Goal: Task Accomplishment & Management: Use online tool/utility

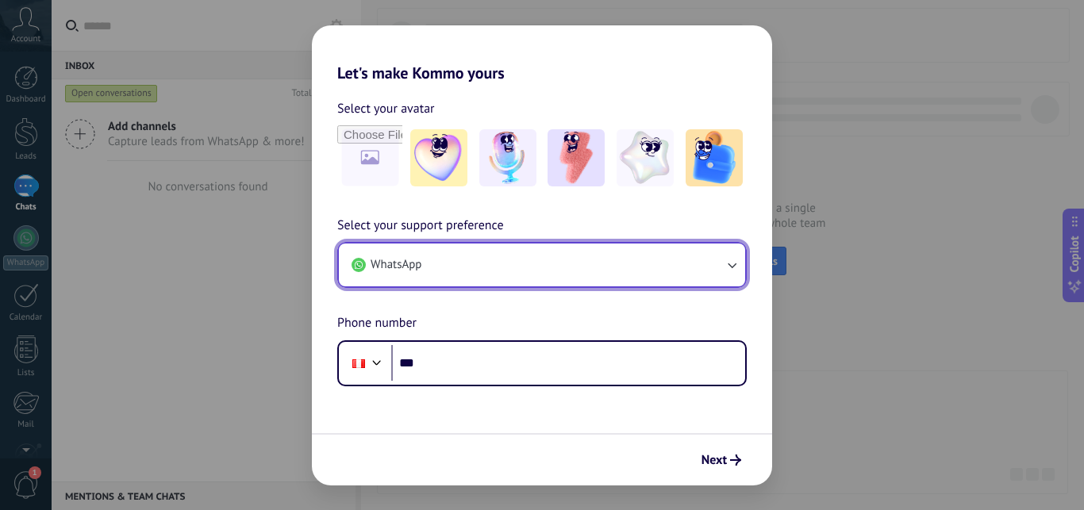
click at [729, 263] on icon "button" at bounding box center [731, 265] width 16 height 16
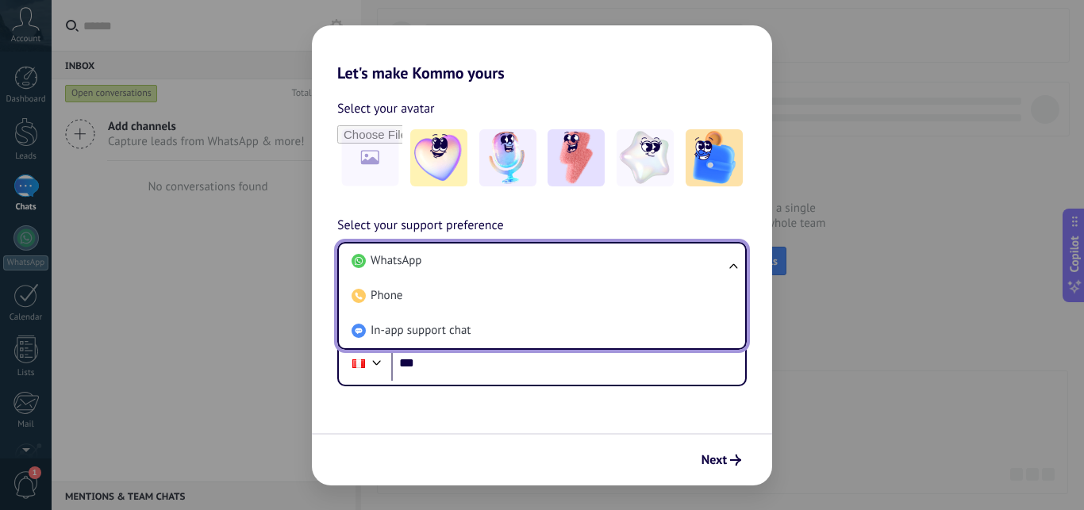
click at [700, 209] on div "Select your avatar Select your support preference WhatsApp WhatsApp Phone In-ap…" at bounding box center [542, 234] width 460 height 304
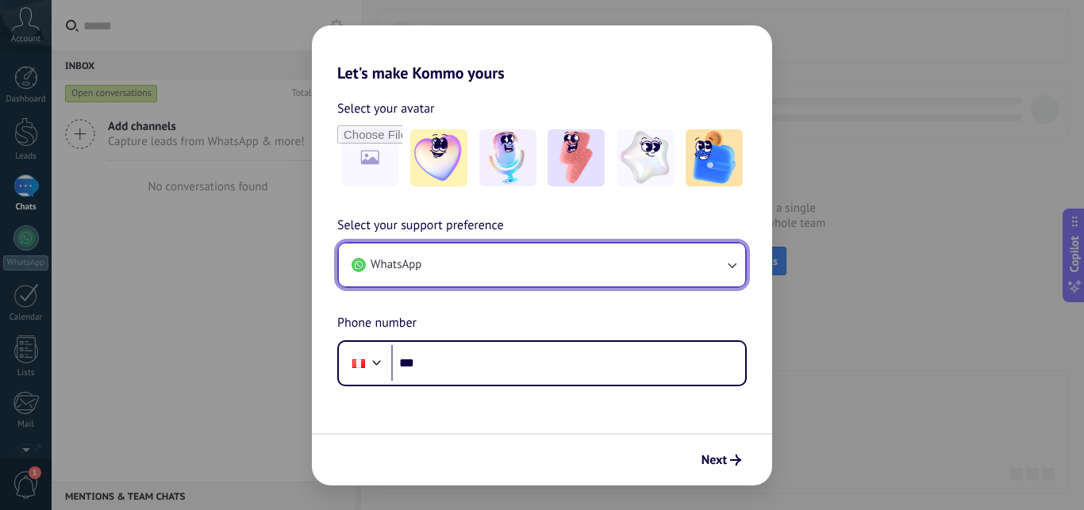
click at [547, 255] on button "WhatsApp" at bounding box center [542, 265] width 406 height 43
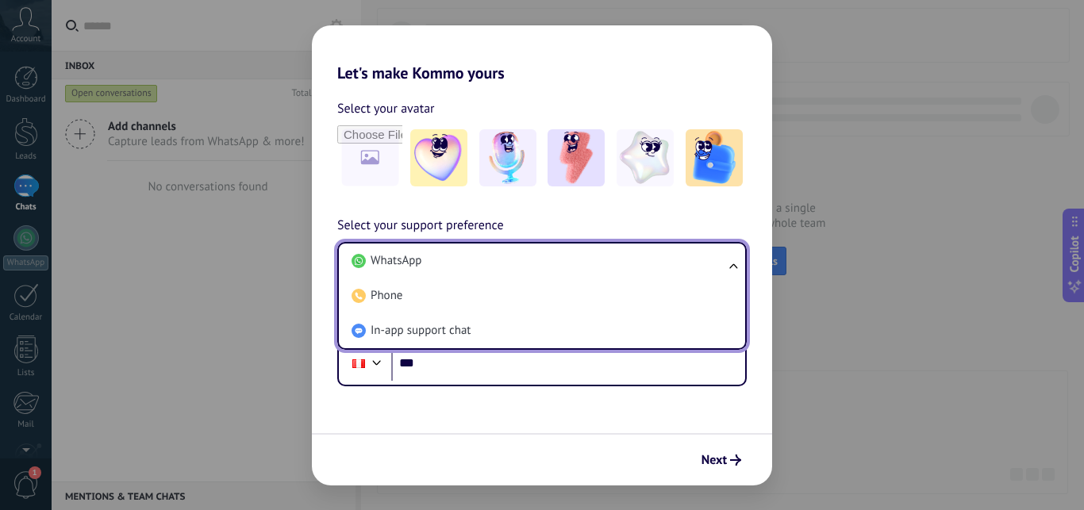
click at [572, 218] on div "Select your support preference WhatsApp WhatsApp Phone In-app support chat Phon…" at bounding box center [542, 301] width 460 height 171
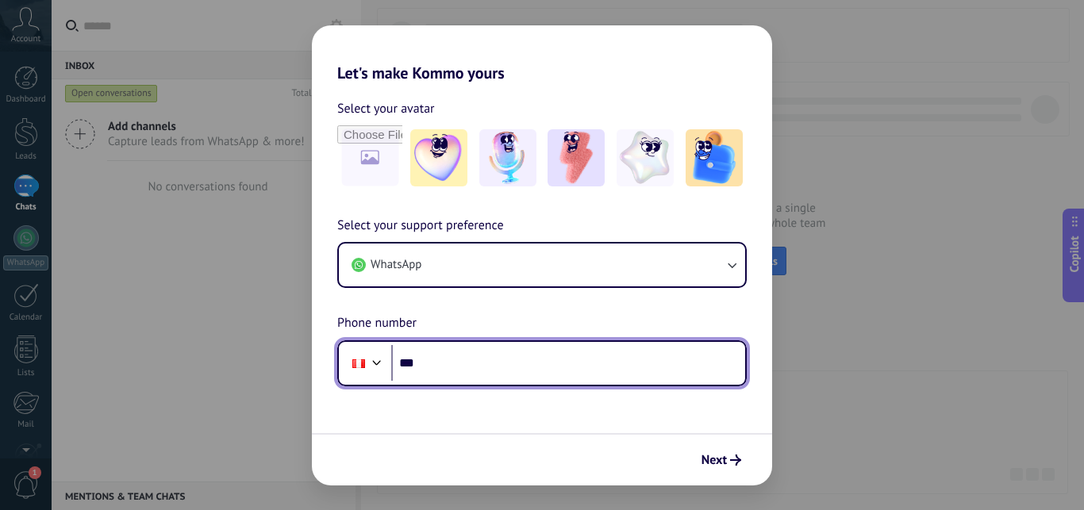
click at [467, 356] on input "***" at bounding box center [568, 363] width 354 height 36
type input "**********"
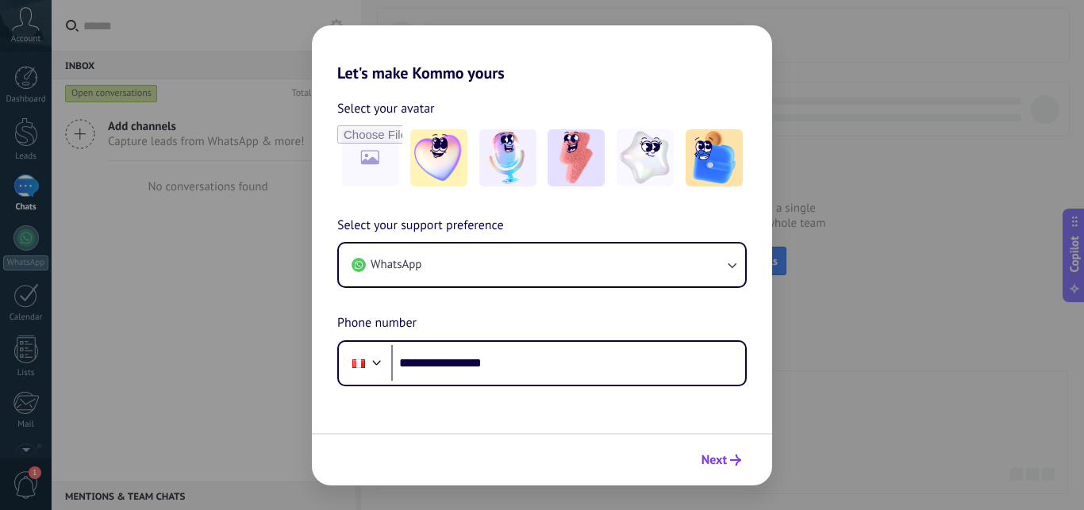
click at [716, 458] on span "Next" at bounding box center [713, 460] width 25 height 11
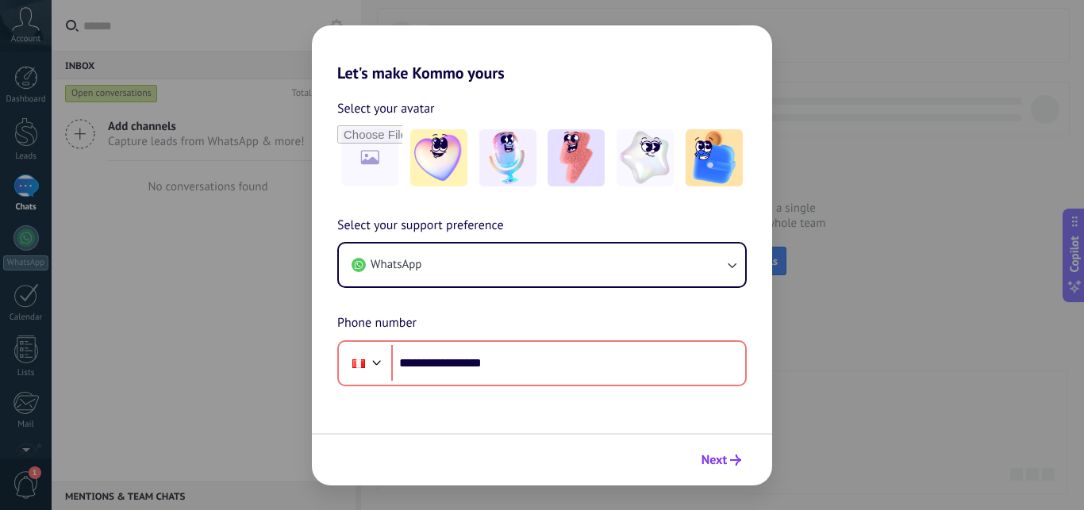
click at [707, 458] on span "Next" at bounding box center [713, 460] width 25 height 11
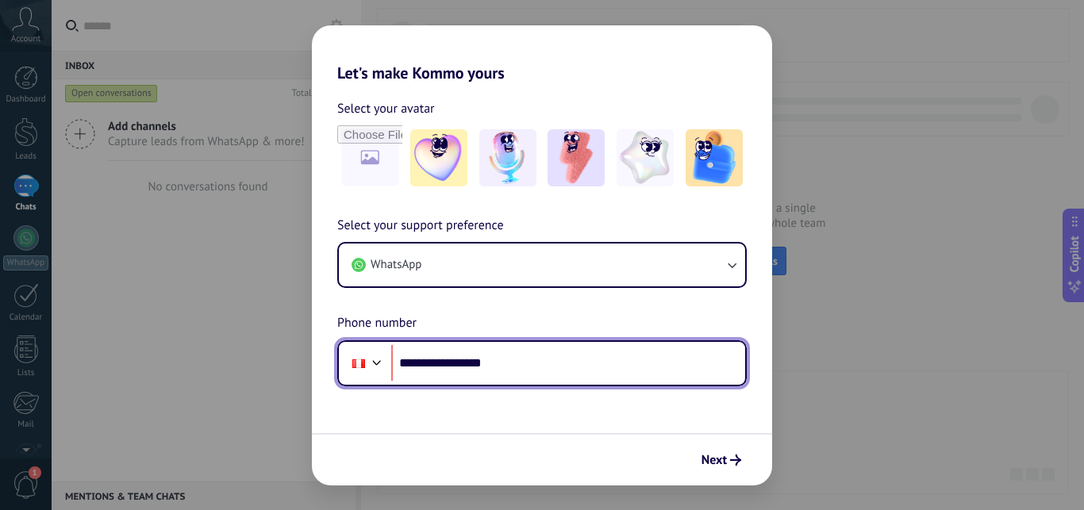
click at [379, 365] on div at bounding box center [376, 360] width 19 height 19
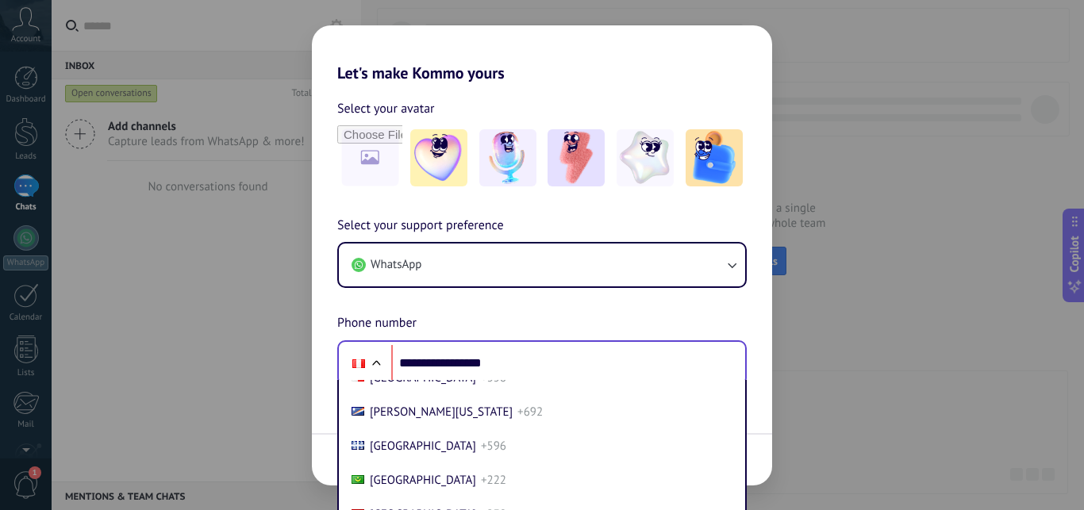
scroll to position [4066, 0]
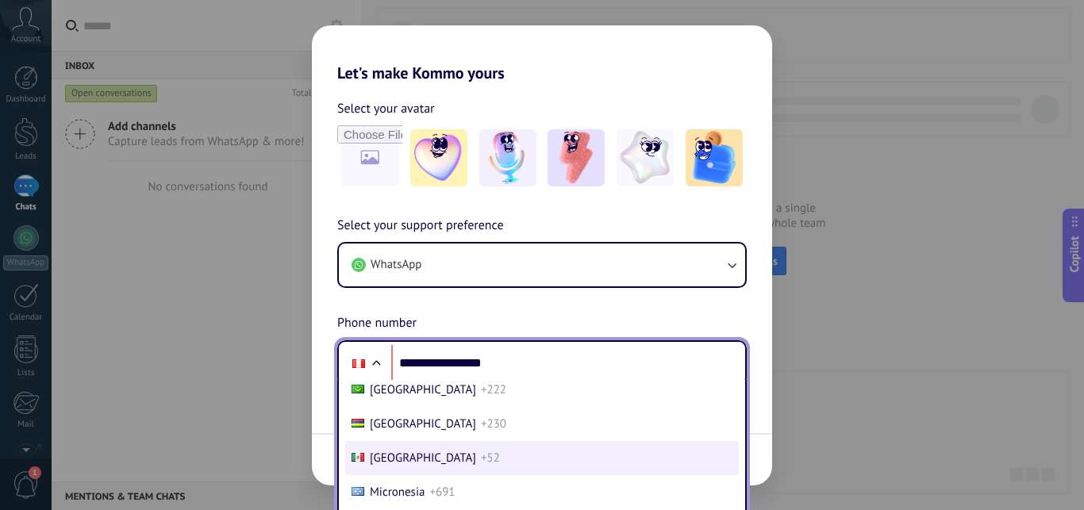
click at [405, 455] on span "[GEOGRAPHIC_DATA]" at bounding box center [423, 458] width 106 height 15
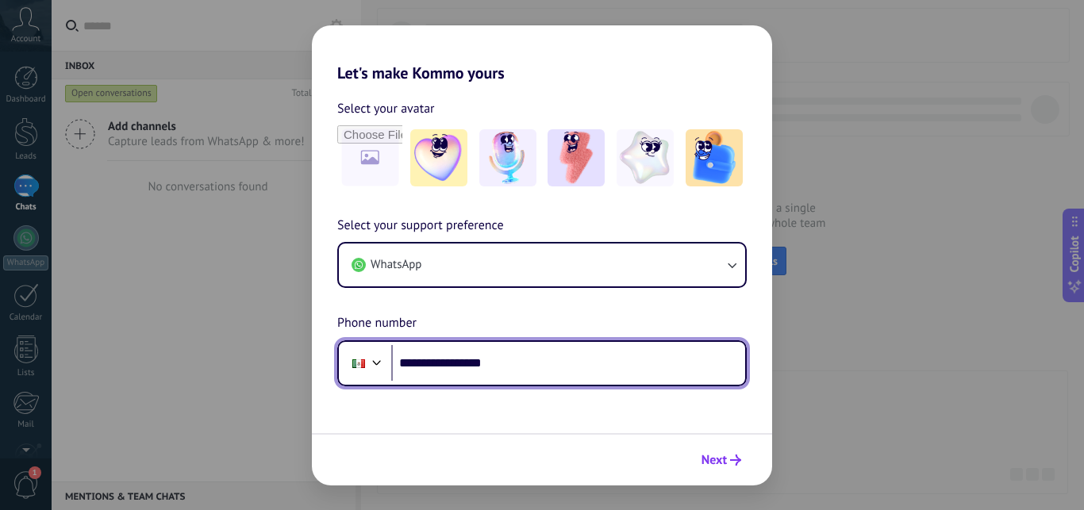
click at [711, 461] on span "Next" at bounding box center [713, 460] width 25 height 11
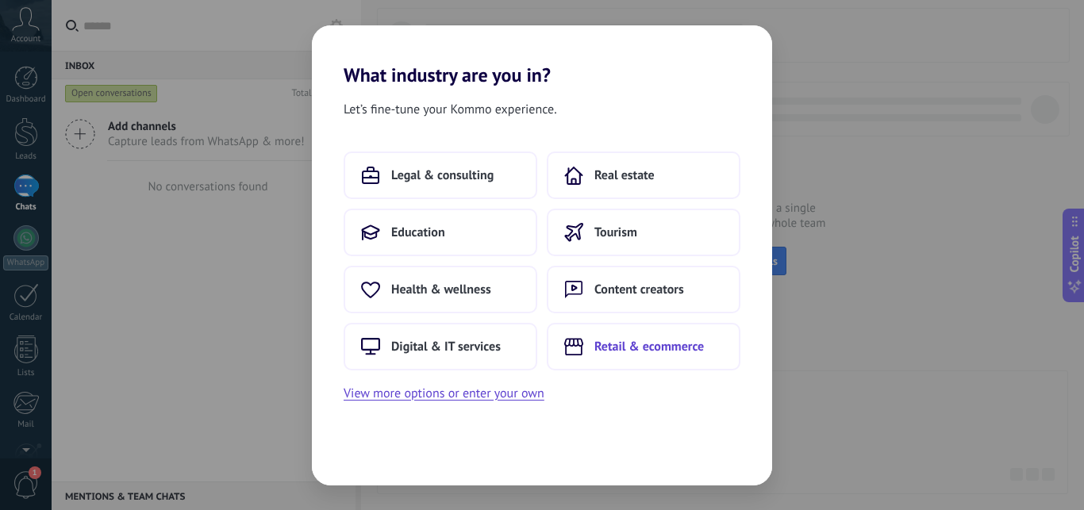
click at [606, 344] on span "Retail & ecommerce" at bounding box center [648, 347] width 109 height 16
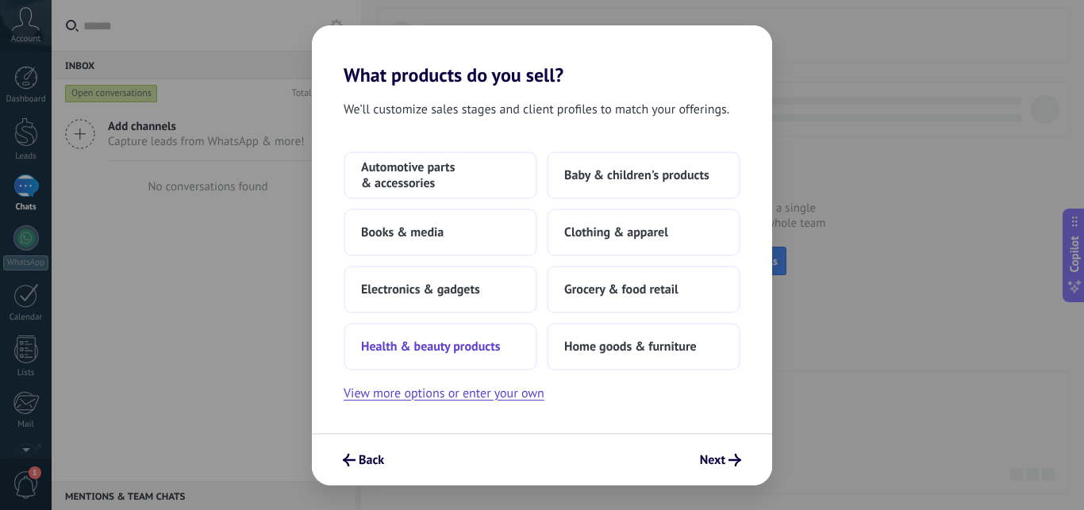
click at [470, 347] on span "Health & beauty products" at bounding box center [431, 347] width 140 height 16
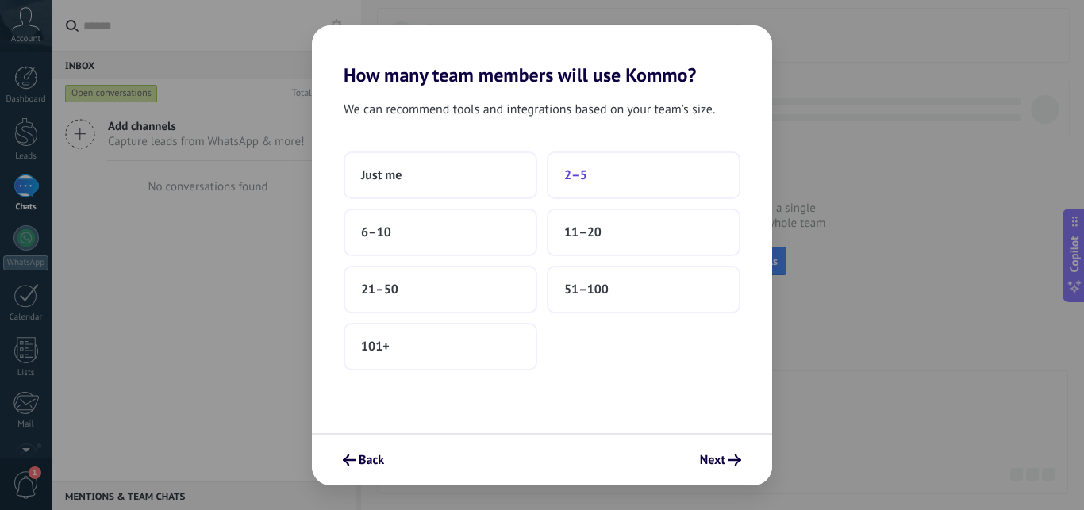
click at [600, 171] on button "2–5" at bounding box center [644, 176] width 194 height 48
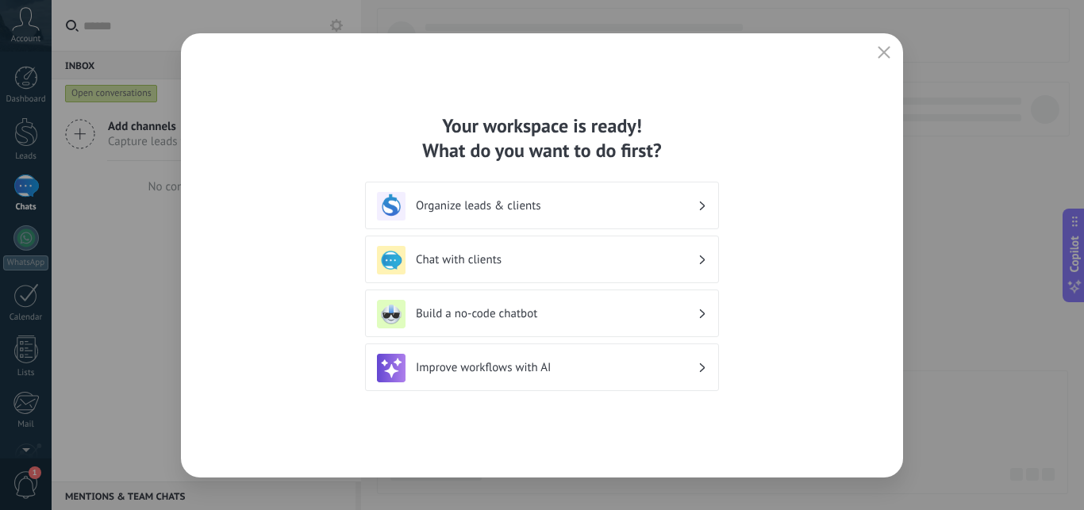
click at [493, 205] on h3 "Organize leads & clients" at bounding box center [557, 205] width 282 height 15
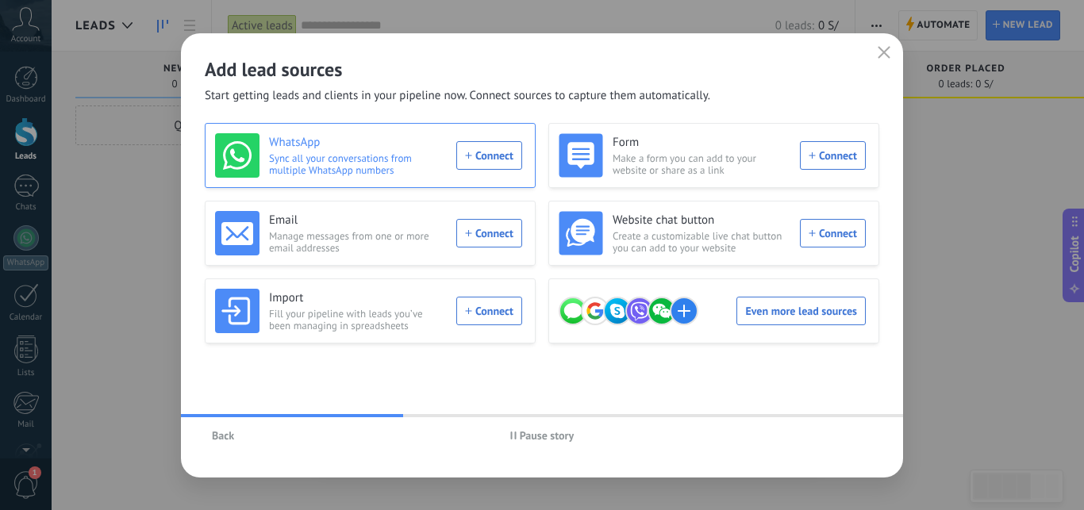
click at [480, 161] on div "WhatsApp Sync all your conversations from multiple WhatsApp numbers Connect" at bounding box center [368, 155] width 307 height 44
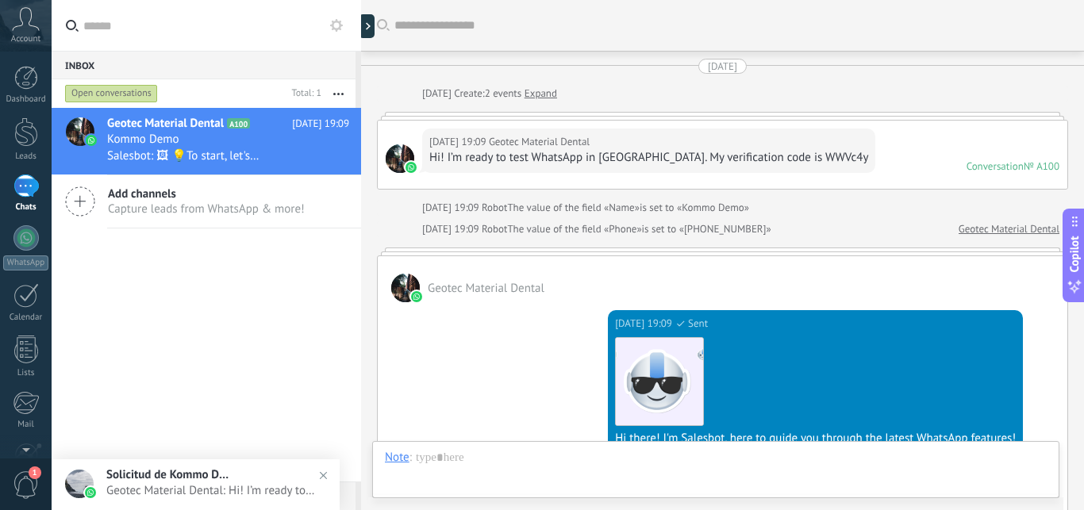
scroll to position [541, 0]
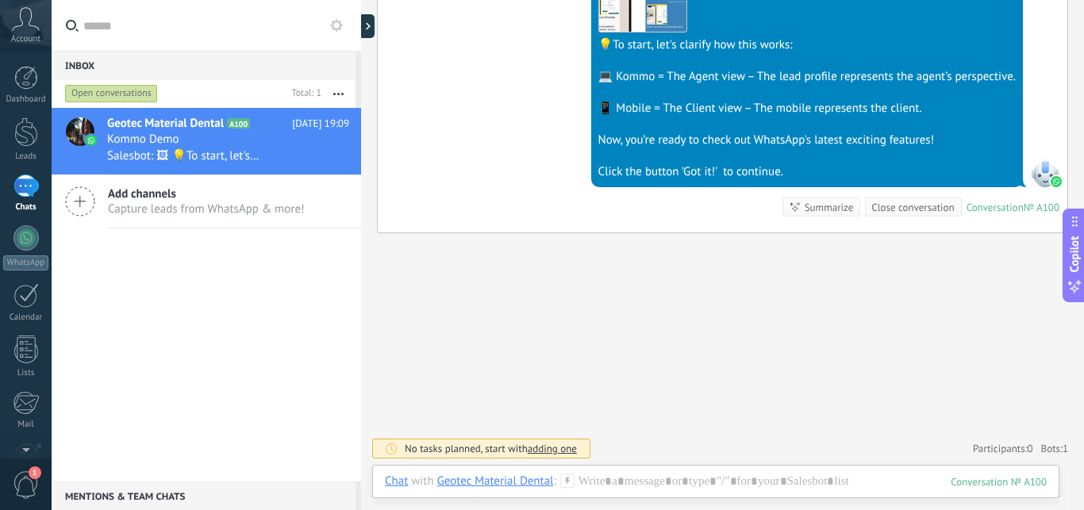
scroll to position [451, 0]
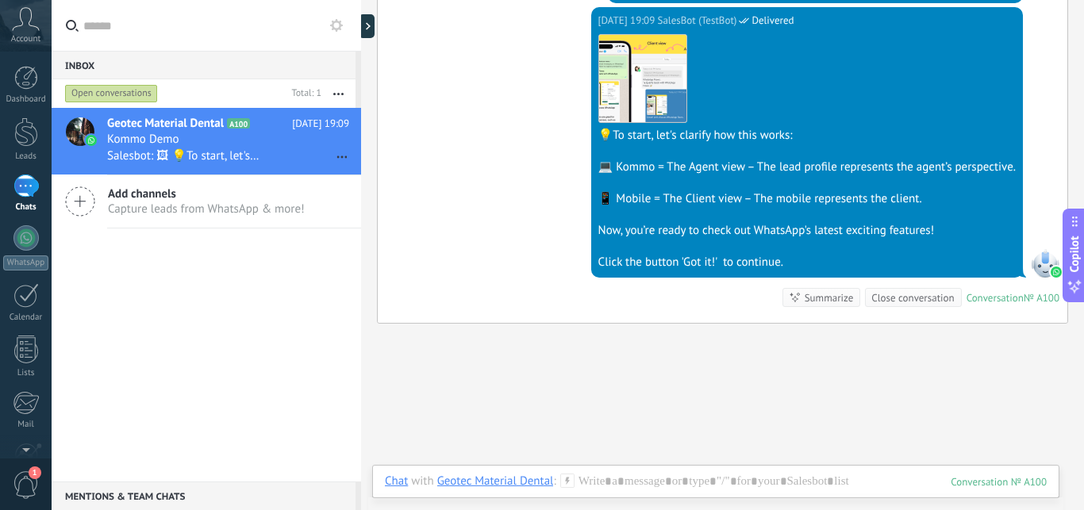
click at [34, 35] on span "Account" at bounding box center [25, 39] width 29 height 10
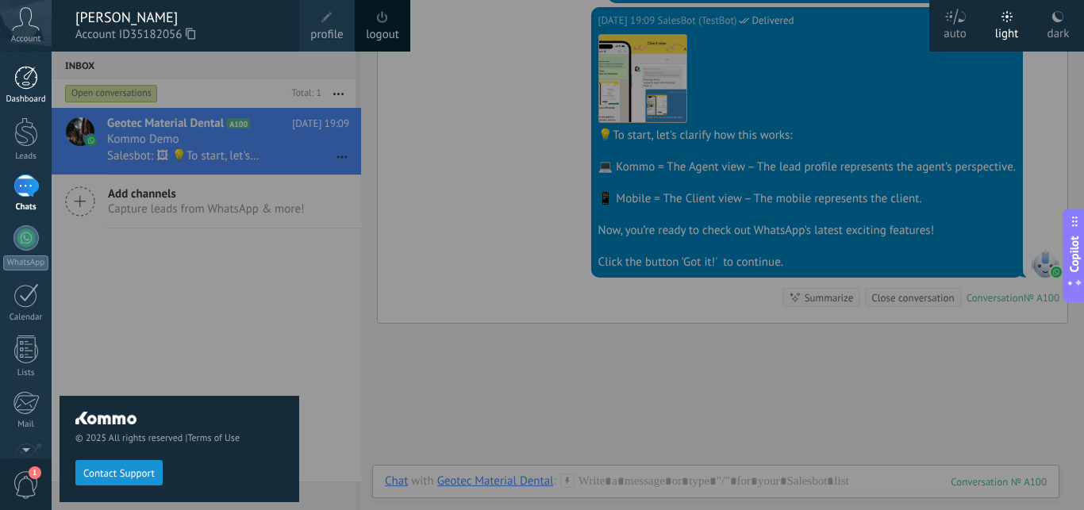
click at [32, 82] on div at bounding box center [26, 78] width 24 height 24
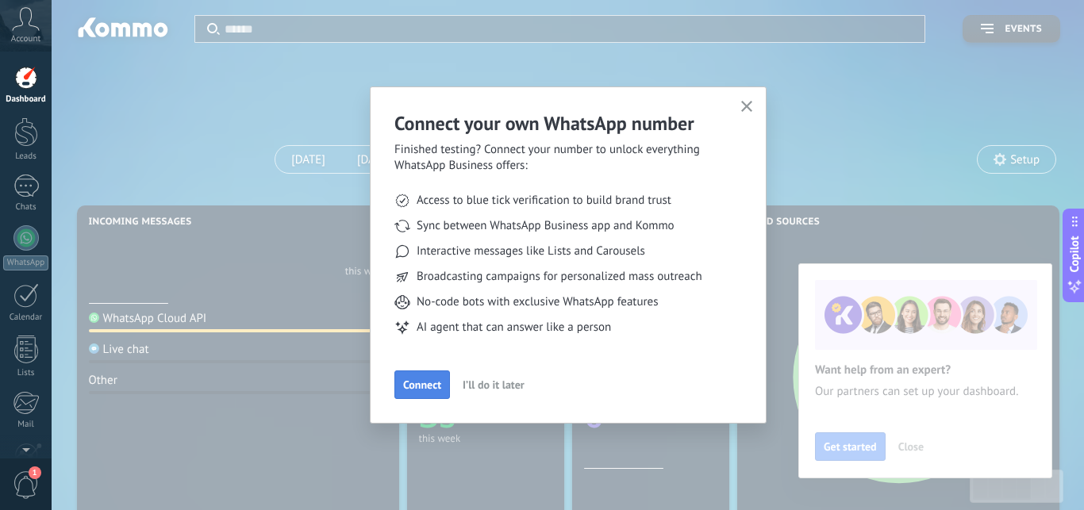
click at [432, 380] on span "Connect" at bounding box center [422, 384] width 38 height 11
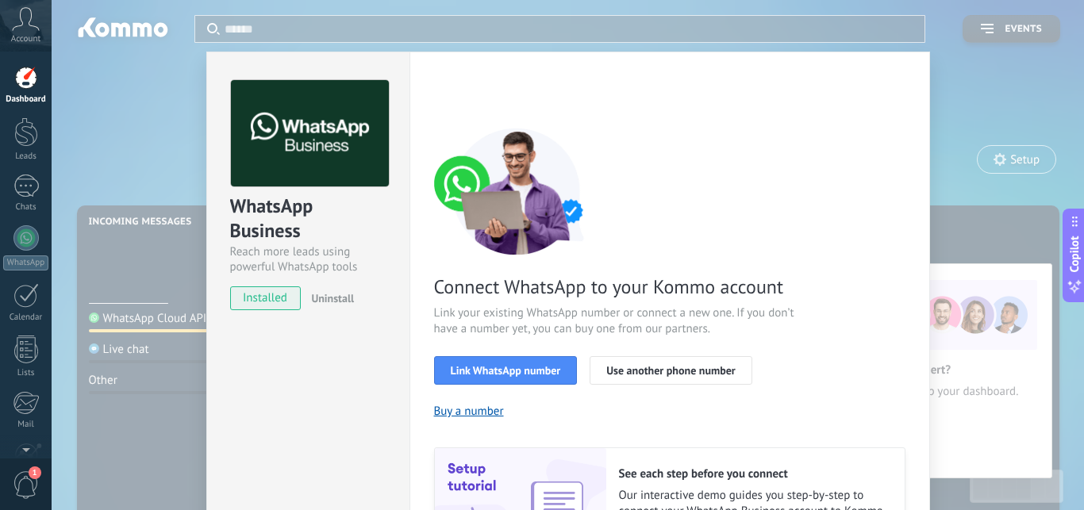
click at [150, 148] on div "WhatsApp Business Reach more leads using powerful WhatsApp tools installed Unin…" at bounding box center [568, 255] width 1032 height 510
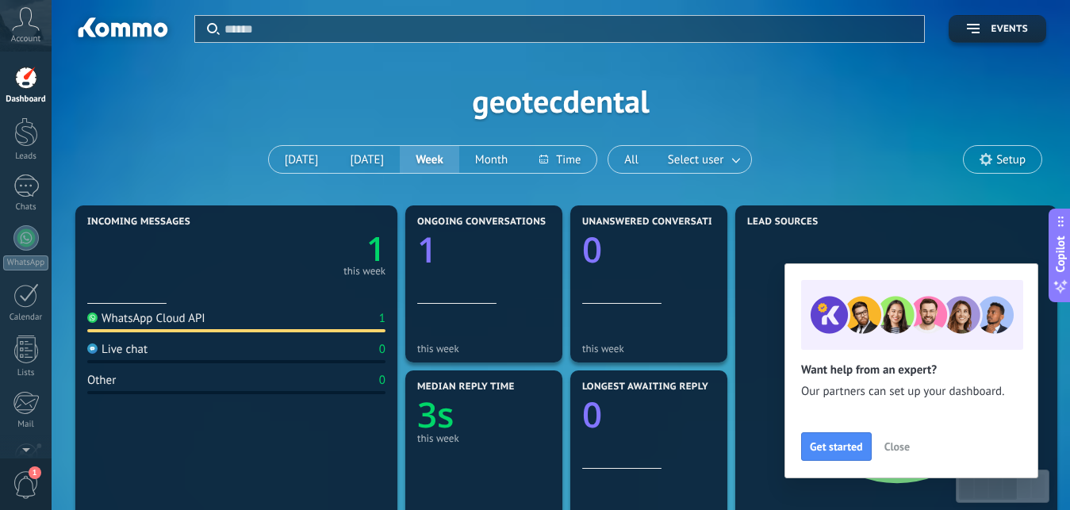
scroll to position [162, 0]
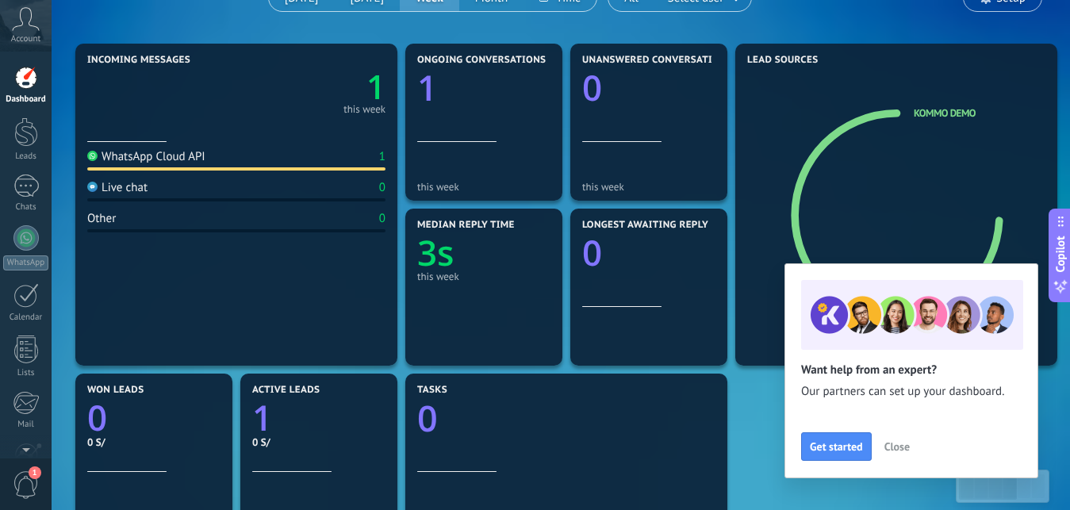
click at [897, 448] on span "Close" at bounding box center [896, 446] width 25 height 11
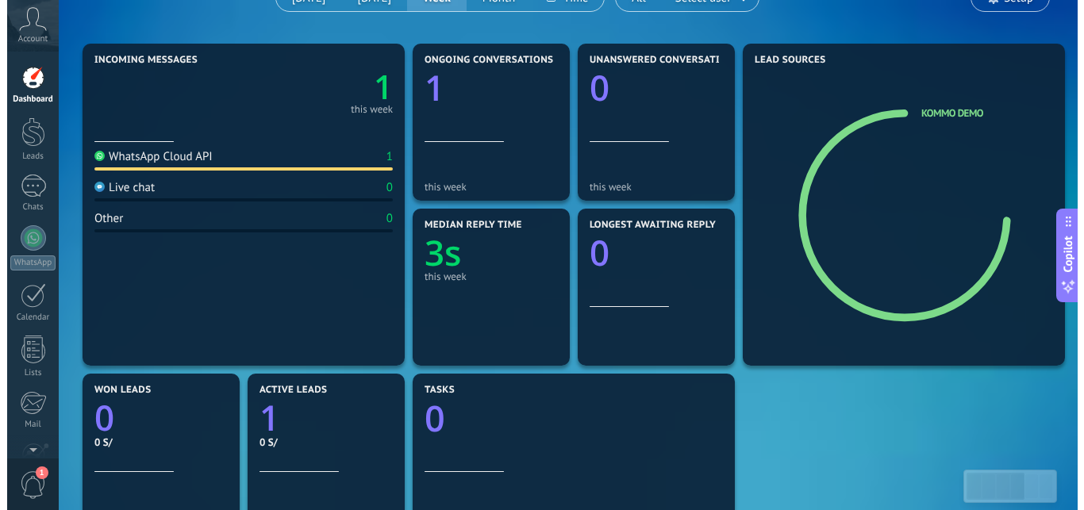
scroll to position [0, 0]
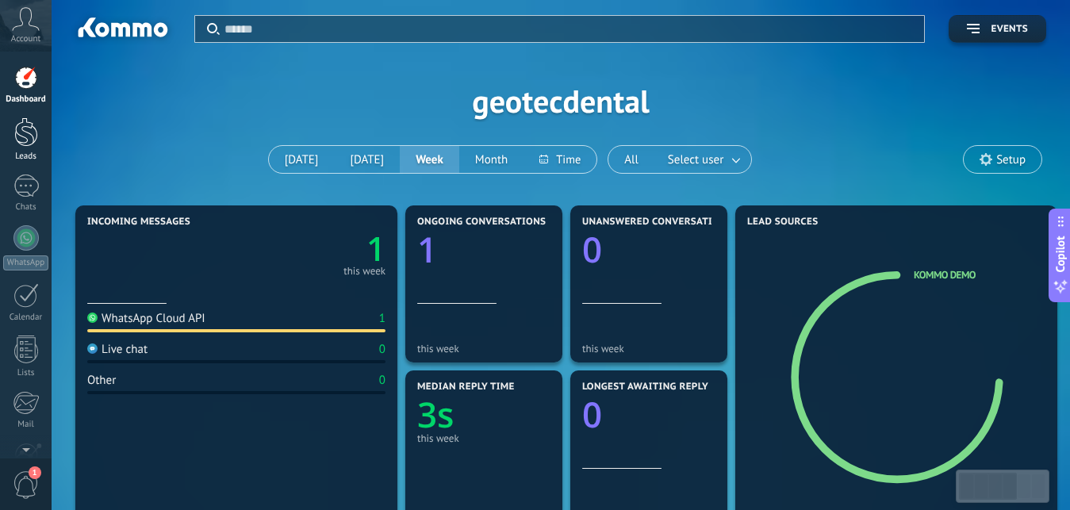
click at [30, 134] on div at bounding box center [26, 131] width 24 height 29
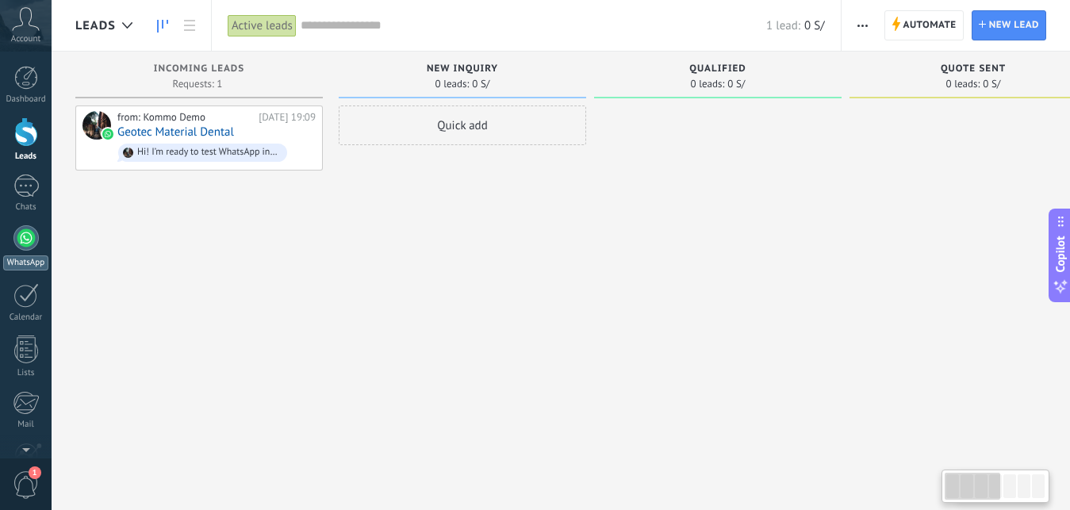
click at [27, 242] on div at bounding box center [25, 237] width 25 height 25
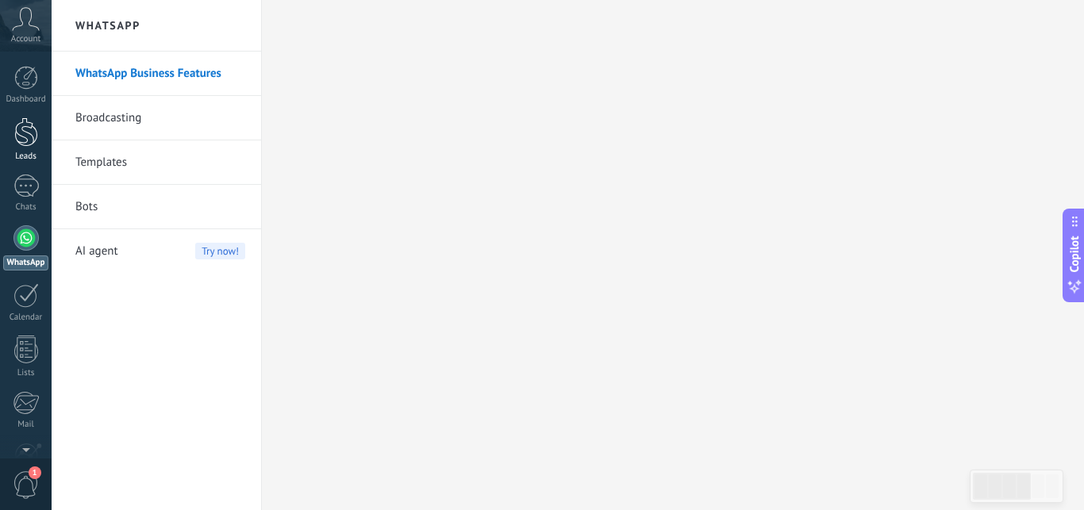
click at [17, 129] on div at bounding box center [26, 131] width 24 height 29
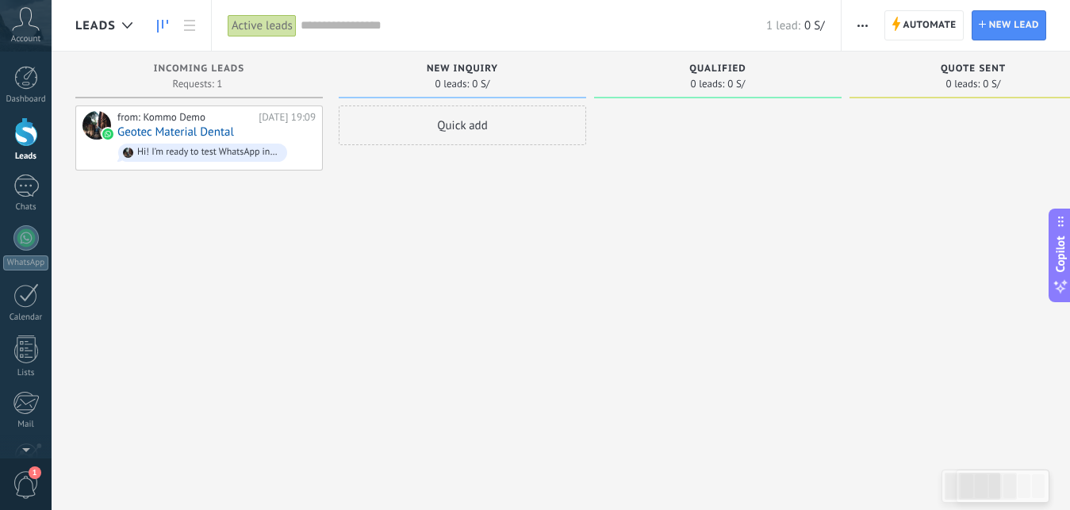
click at [489, 125] on div "Quick add" at bounding box center [462, 126] width 247 height 40
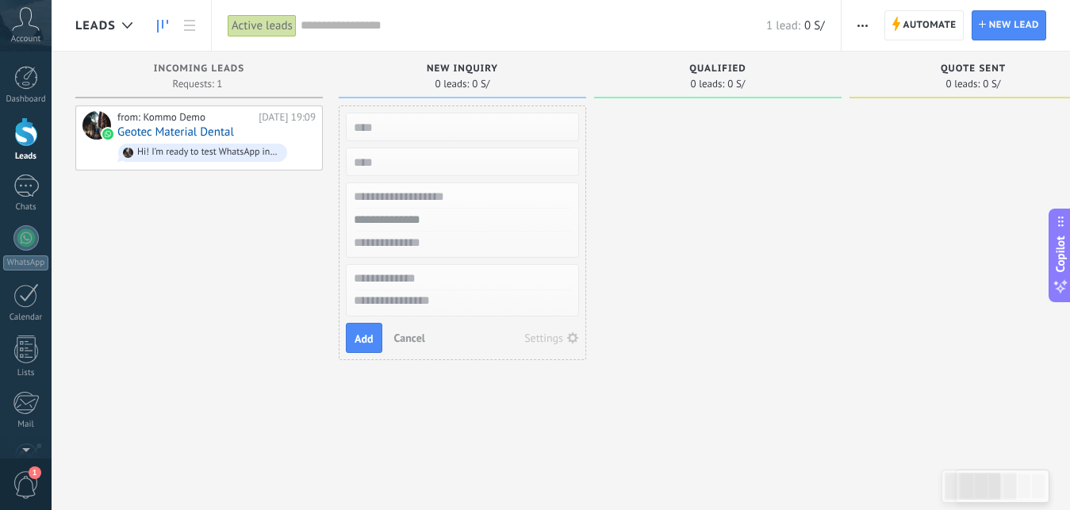
click at [620, 154] on div at bounding box center [717, 257] width 247 height 303
drag, startPoint x: 439, startPoint y: 145, endPoint x: 584, endPoint y: 145, distance: 144.4
click at [584, 145] on div "Add Cancel Settings" at bounding box center [462, 233] width 247 height 255
click at [694, 79] on span "0 leads:" at bounding box center [708, 84] width 34 height 10
click at [781, 128] on div at bounding box center [717, 257] width 247 height 303
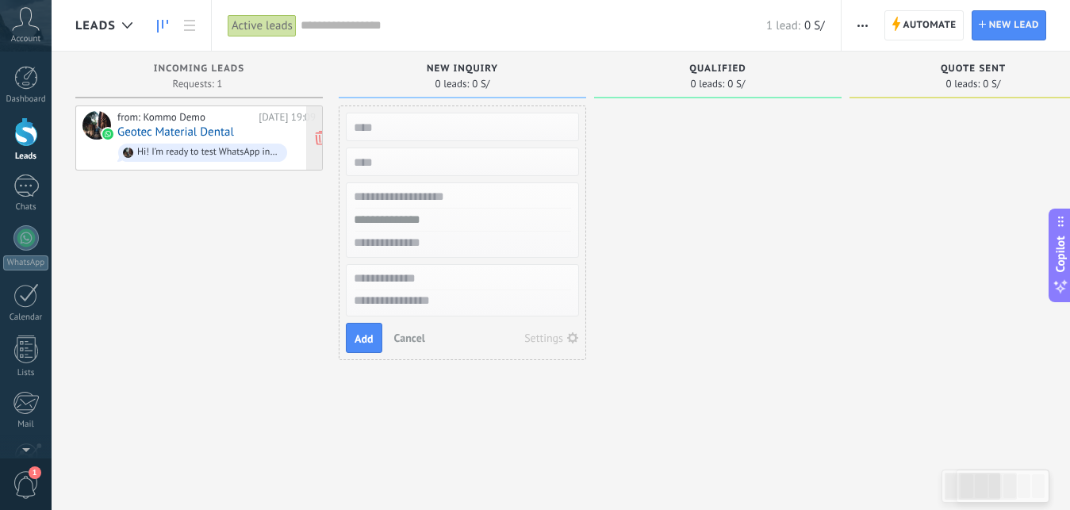
click at [201, 124] on div "from: Kommo Demo [DATE] 19:09 Geotec Material Dental Hi! I’m ready to test What…" at bounding box center [216, 138] width 198 height 54
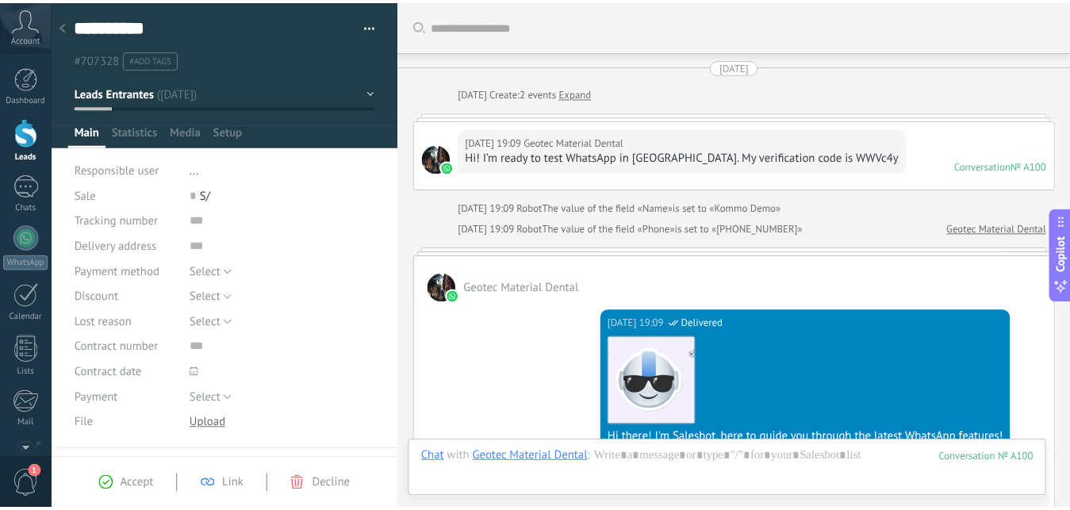
scroll to position [541, 0]
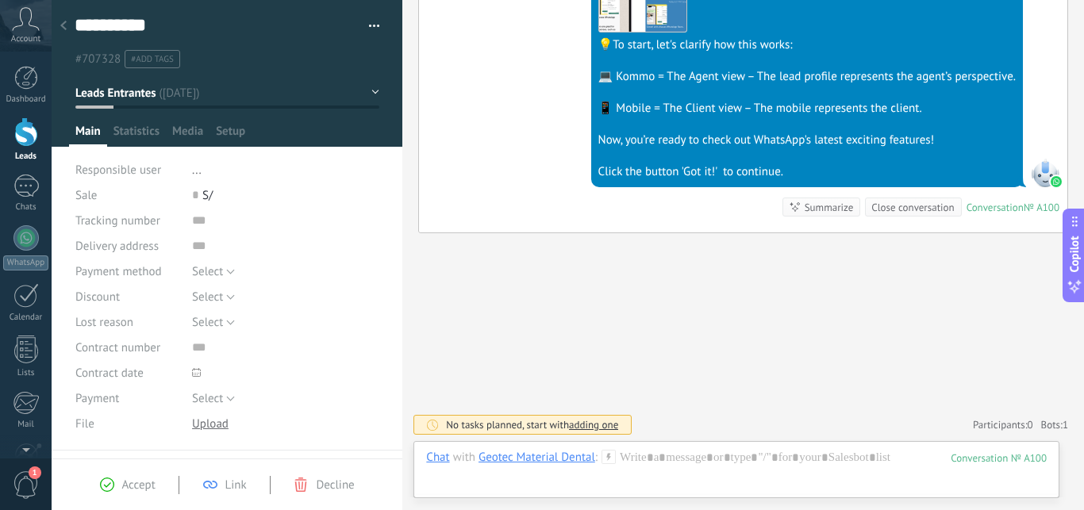
click at [27, 133] on div at bounding box center [26, 131] width 24 height 29
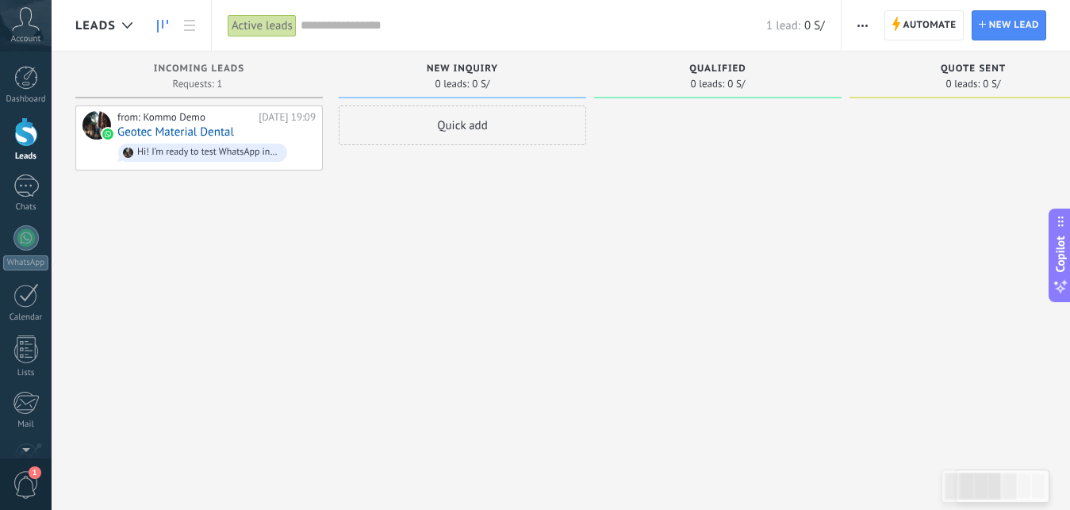
click at [30, 127] on div at bounding box center [26, 131] width 24 height 29
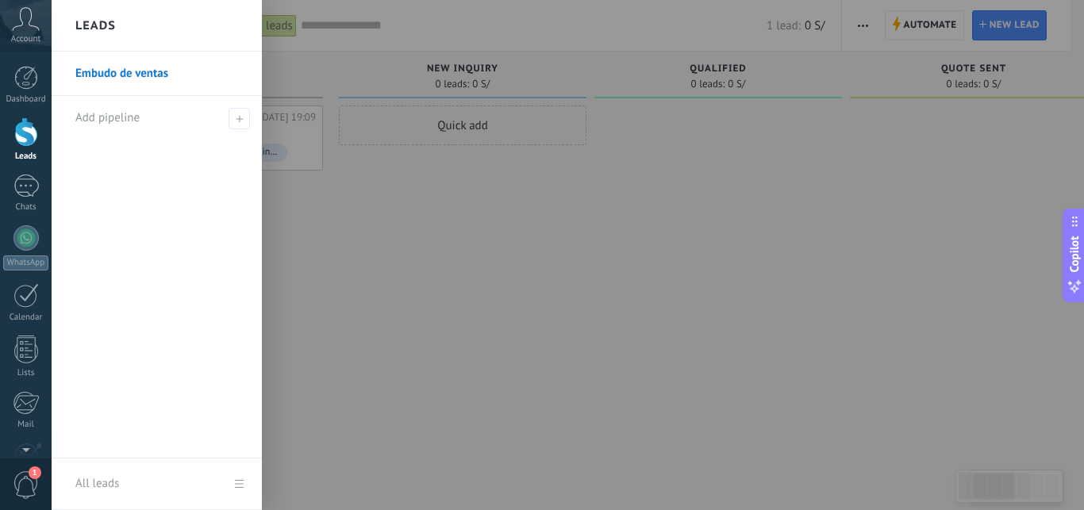
click at [30, 127] on div at bounding box center [26, 131] width 24 height 29
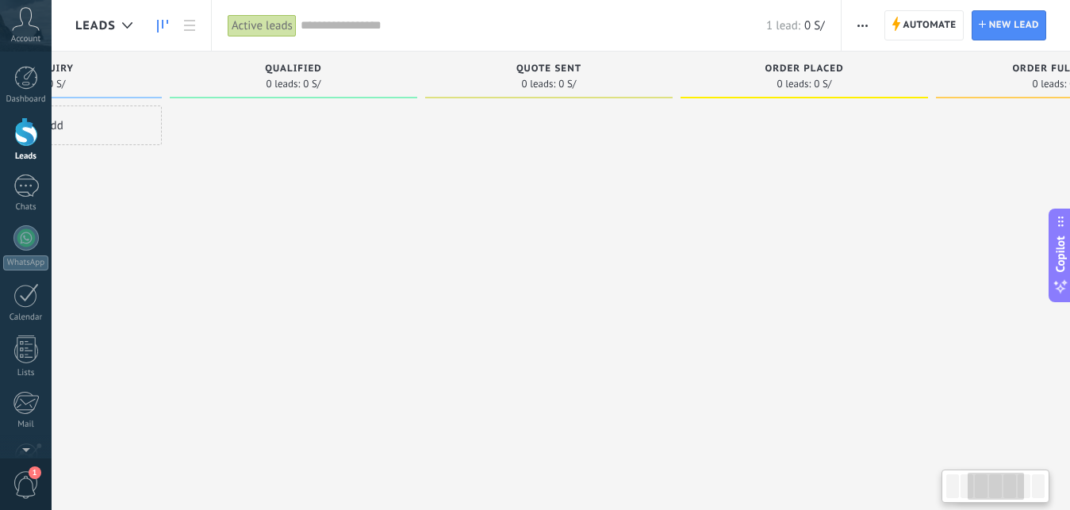
drag, startPoint x: 1010, startPoint y: 136, endPoint x: 574, endPoint y: 136, distance: 436.3
click at [566, 137] on div at bounding box center [548, 257] width 247 height 303
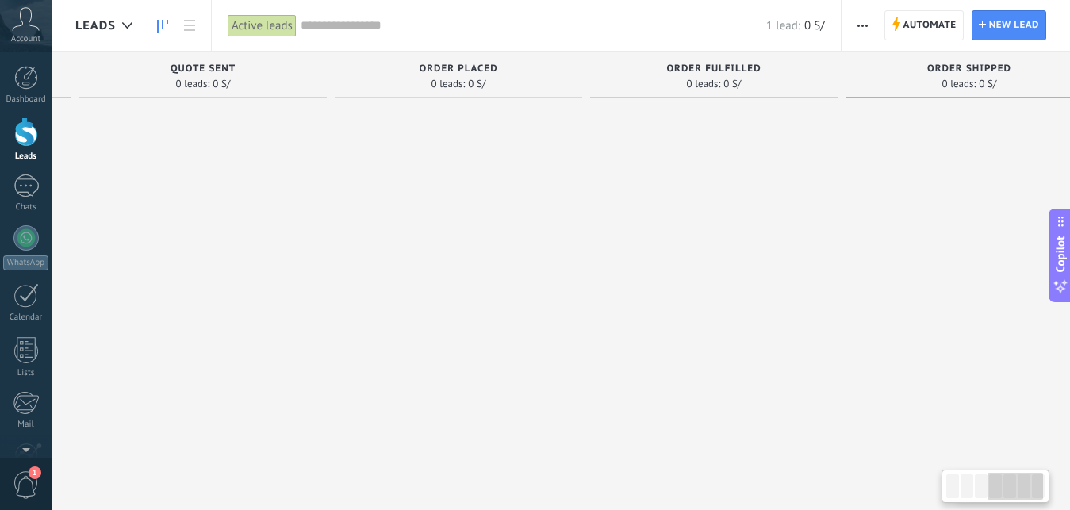
drag, startPoint x: 919, startPoint y: 132, endPoint x: 587, endPoint y: 129, distance: 332.4
click at [590, 129] on div at bounding box center [713, 257] width 247 height 303
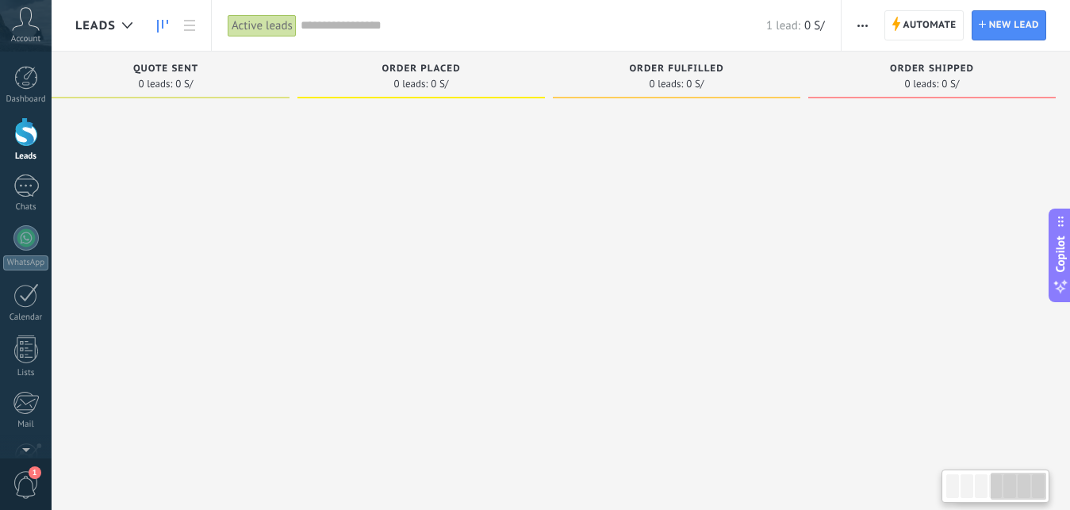
scroll to position [0, 817]
drag, startPoint x: 1025, startPoint y: 142, endPoint x: 800, endPoint y: 142, distance: 225.3
click at [800, 142] on div at bounding box center [922, 257] width 247 height 303
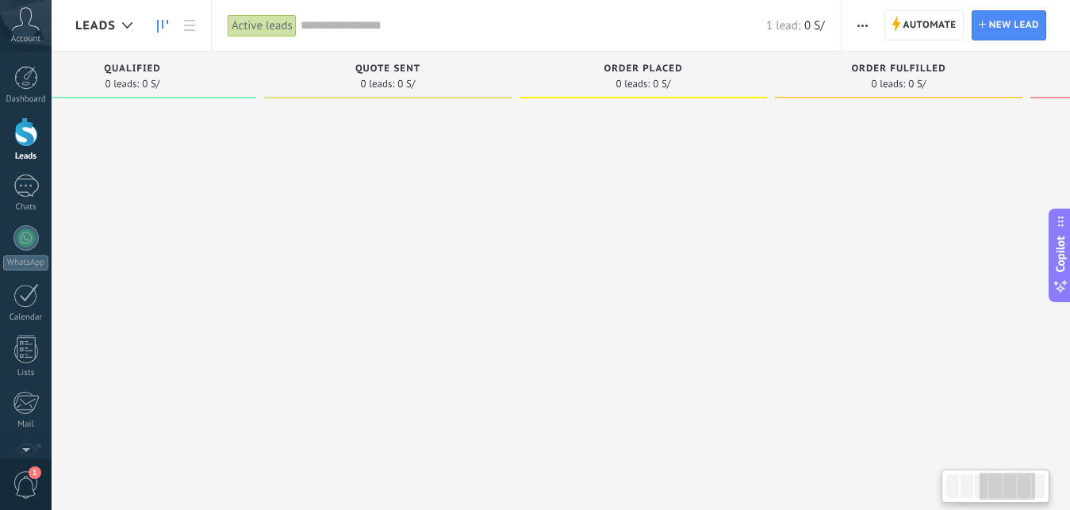
drag, startPoint x: 697, startPoint y: 152, endPoint x: 890, endPoint y: 165, distance: 193.2
click at [930, 164] on div at bounding box center [898, 257] width 247 height 303
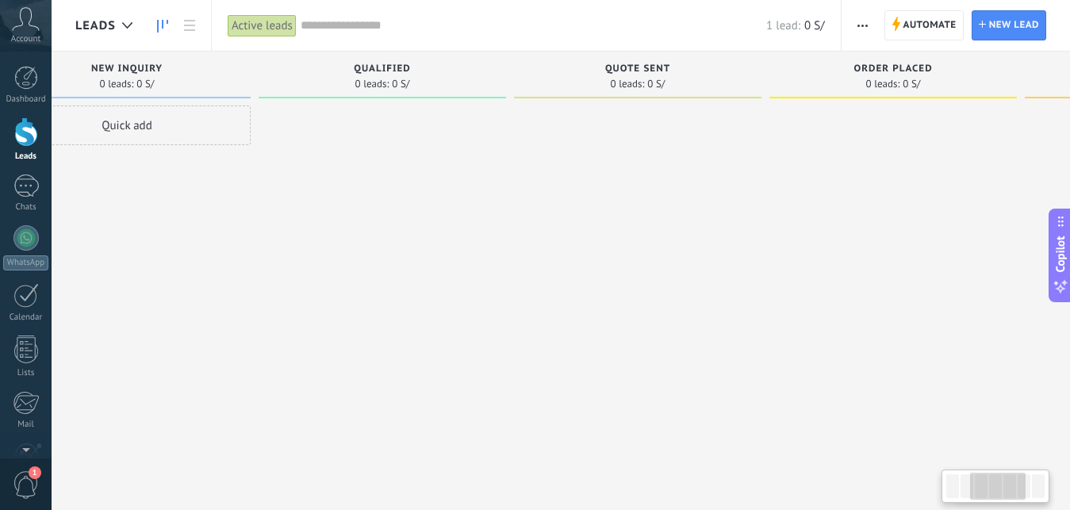
drag, startPoint x: 533, startPoint y: 162, endPoint x: 811, endPoint y: 178, distance: 278.1
click at [811, 178] on div at bounding box center [892, 257] width 247 height 303
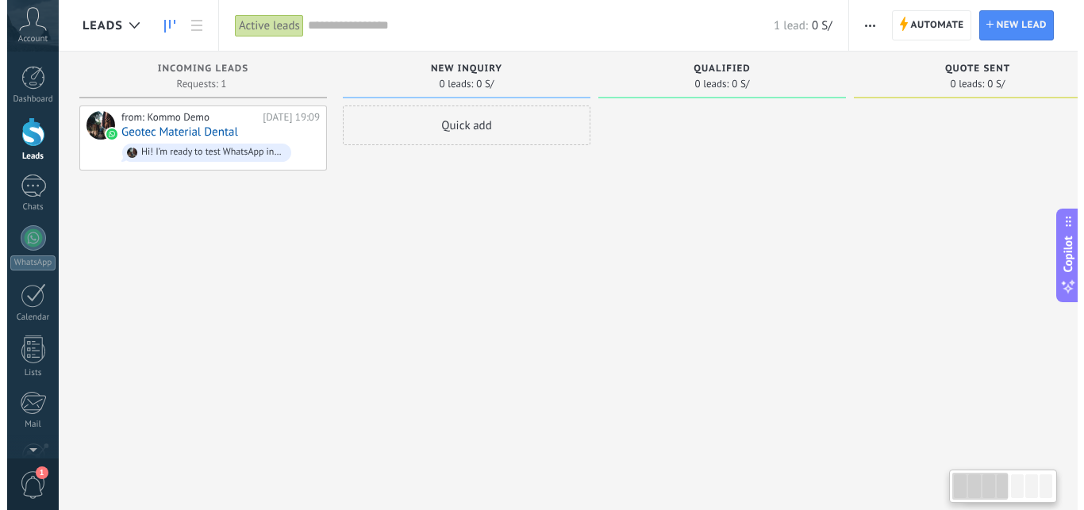
scroll to position [0, 0]
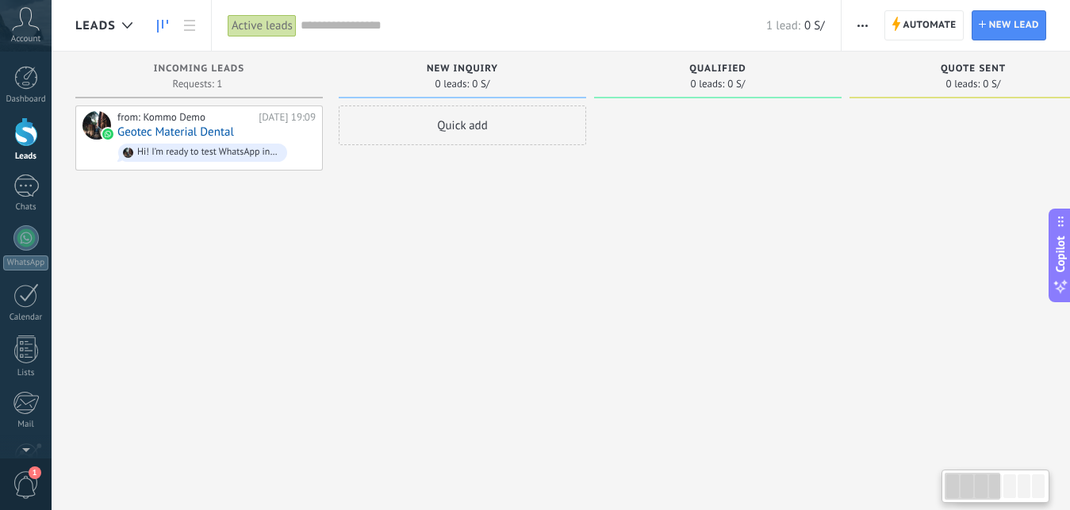
drag, startPoint x: 406, startPoint y: 168, endPoint x: 792, endPoint y: 183, distance: 385.8
click at [792, 183] on div at bounding box center [717, 257] width 247 height 303
drag, startPoint x: 481, startPoint y: 194, endPoint x: 597, endPoint y: 195, distance: 116.6
click at [597, 195] on div "Incoming leads Requests: 1 0 0 0 1 0 0 0 1 from: Kommo Demo [DATE] 19:09 Geotec…" at bounding box center [981, 230] width 1812 height 357
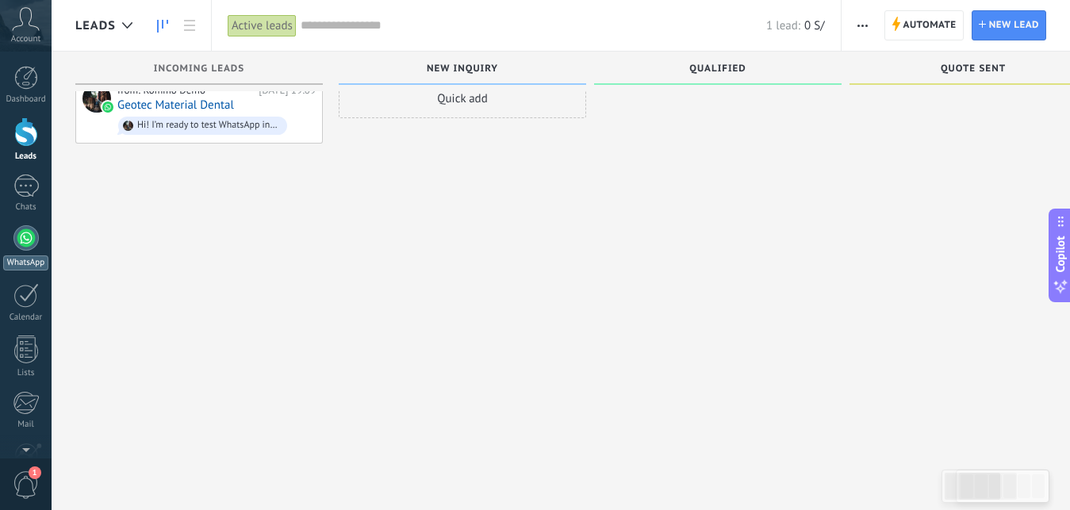
click at [29, 238] on div at bounding box center [25, 237] width 25 height 25
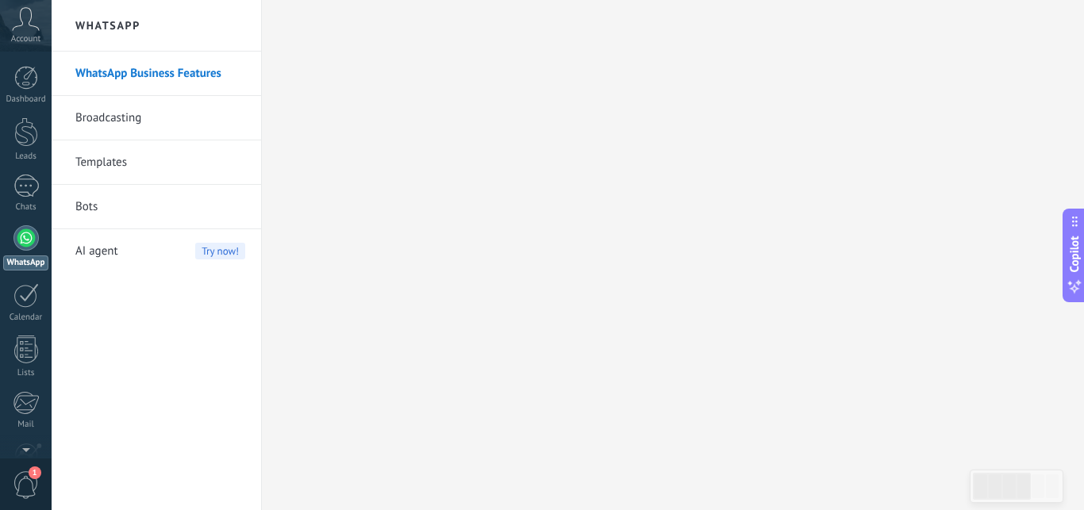
click at [17, 236] on div at bounding box center [25, 237] width 25 height 25
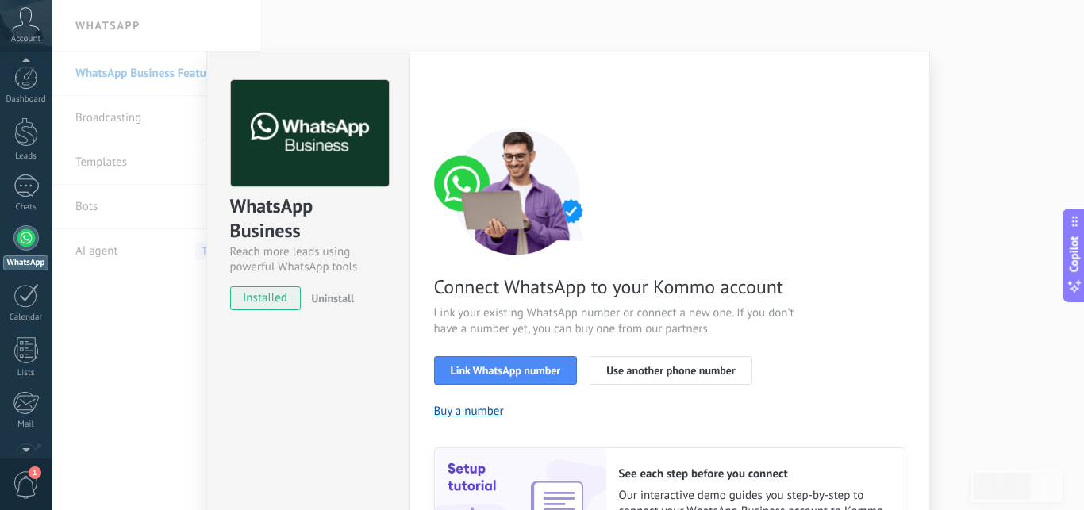
click at [22, 233] on div at bounding box center [25, 237] width 25 height 25
click at [102, 266] on div "WhatsApp Business Reach more leads using powerful WhatsApp tools installed Unin…" at bounding box center [568, 255] width 1032 height 510
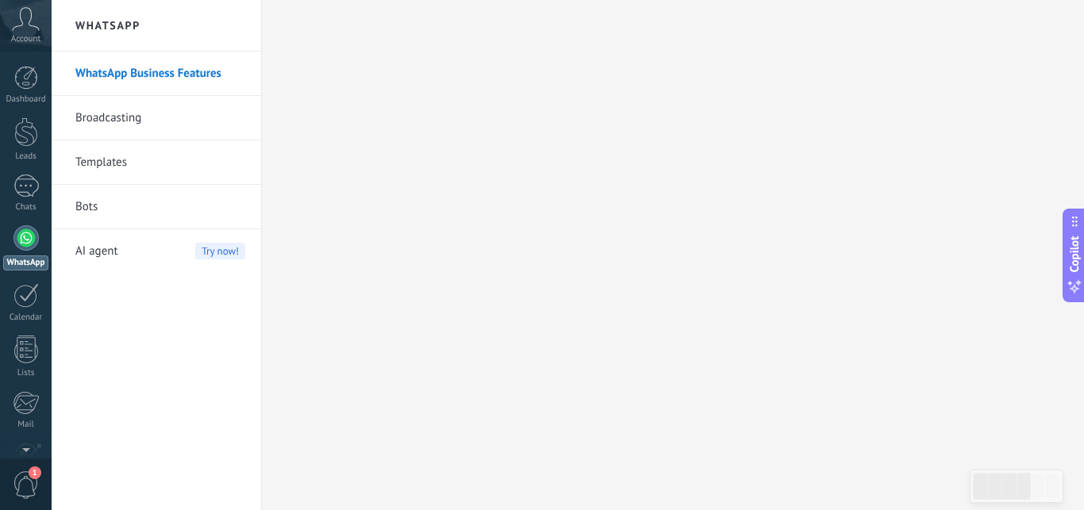
click at [209, 69] on link "WhatsApp Business Features" at bounding box center [160, 74] width 170 height 44
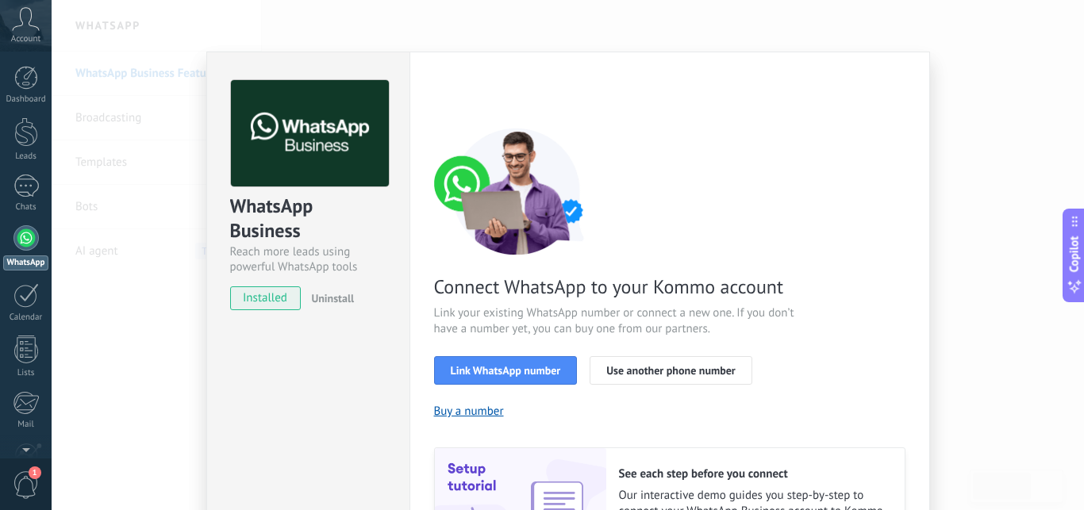
click at [247, 303] on span "installed" at bounding box center [266, 298] width 70 height 24
click at [269, 304] on span "installed" at bounding box center [266, 298] width 70 height 24
click at [270, 304] on span "installed" at bounding box center [266, 298] width 70 height 24
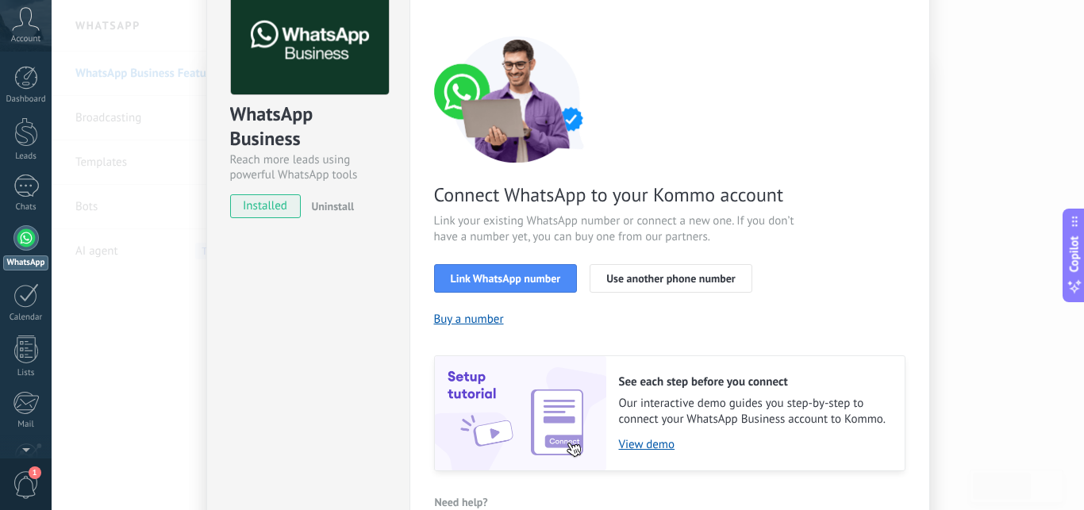
scroll to position [182, 0]
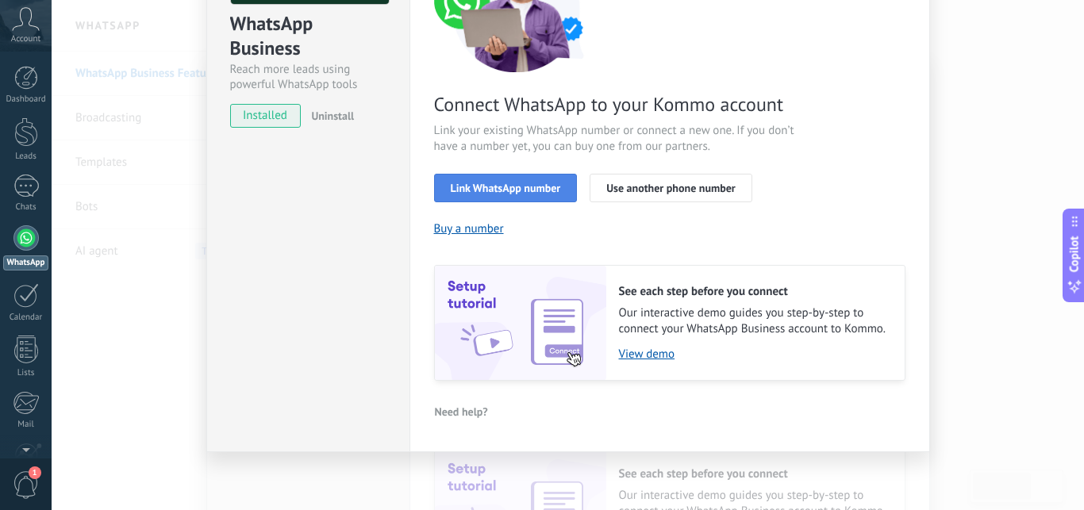
click at [493, 186] on span "Link WhatsApp number" at bounding box center [506, 187] width 110 height 11
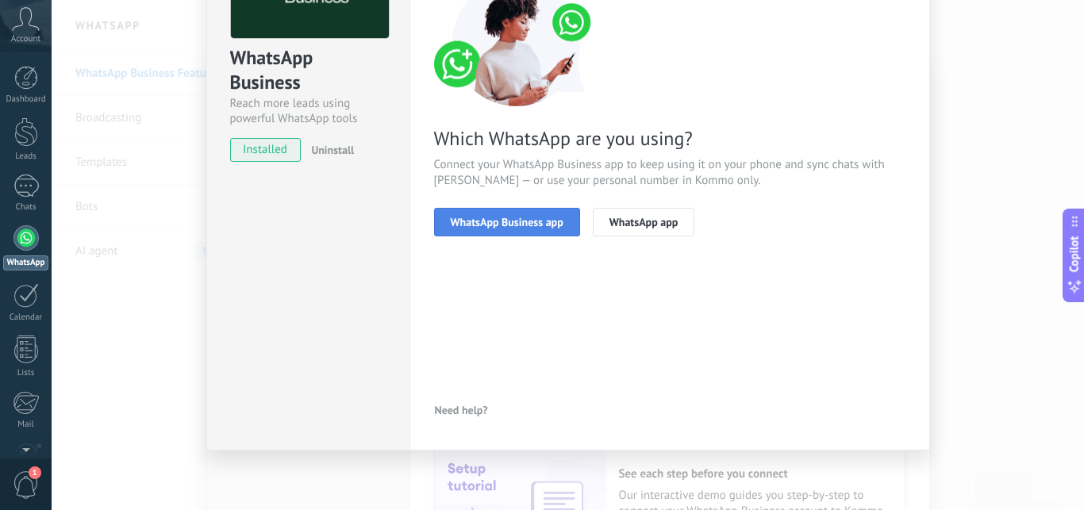
click at [496, 228] on button "WhatsApp Business app" at bounding box center [507, 222] width 146 height 29
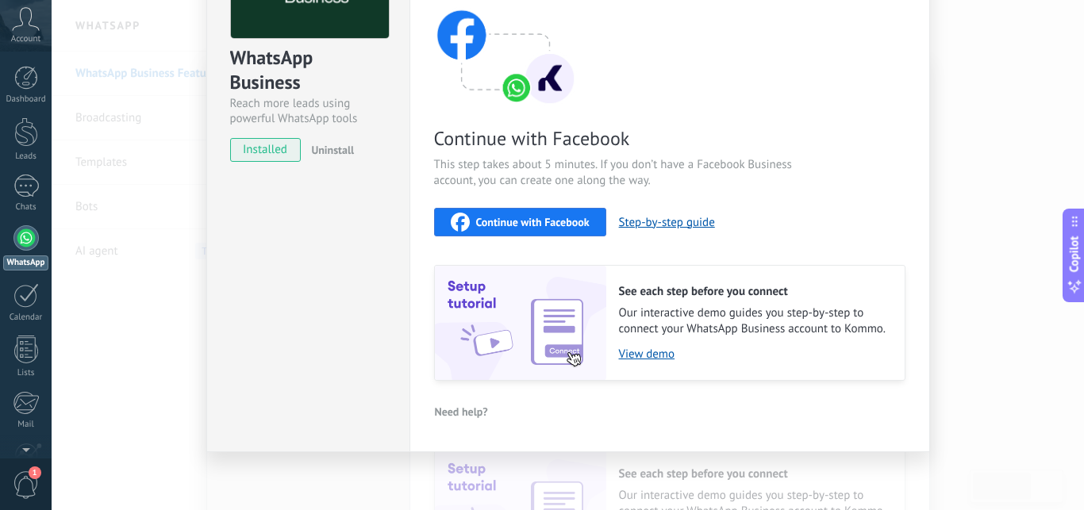
click at [692, 44] on div "Continue with Facebook This step takes about 5 minutes. If you don’t have a Fac…" at bounding box center [669, 179] width 471 height 401
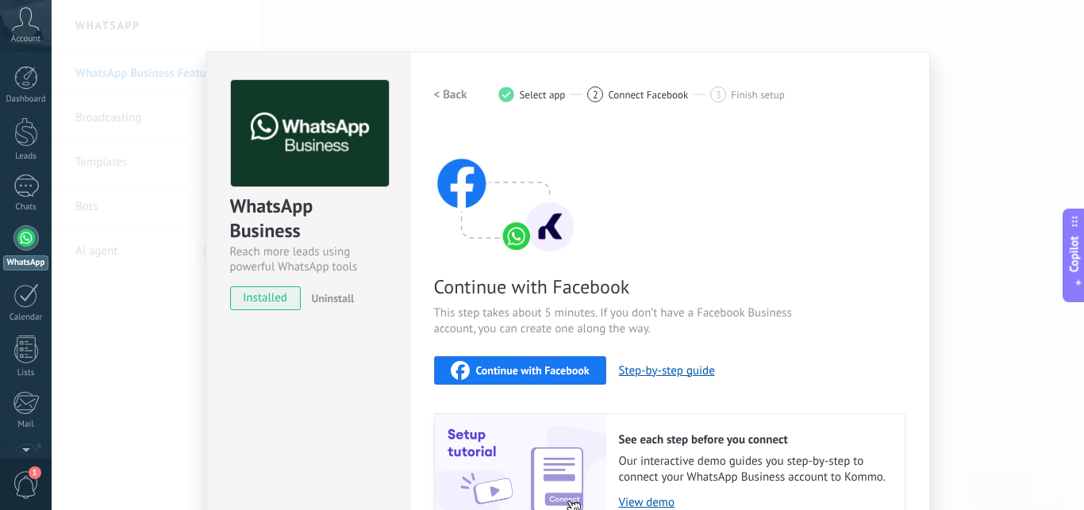
scroll to position [58, 0]
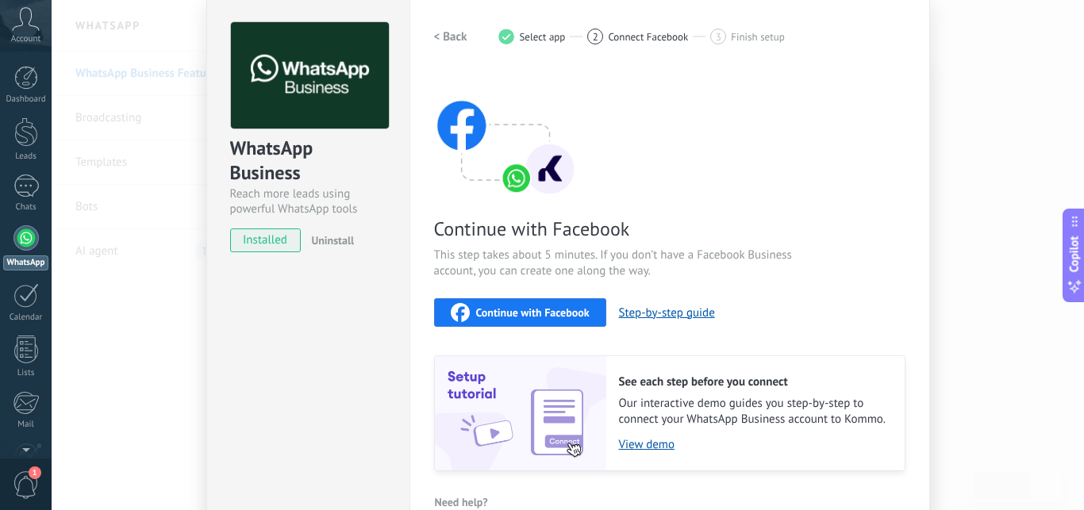
click at [483, 308] on span "Continue with Facebook" at bounding box center [532, 312] width 113 height 11
click at [24, 235] on div at bounding box center [25, 237] width 25 height 25
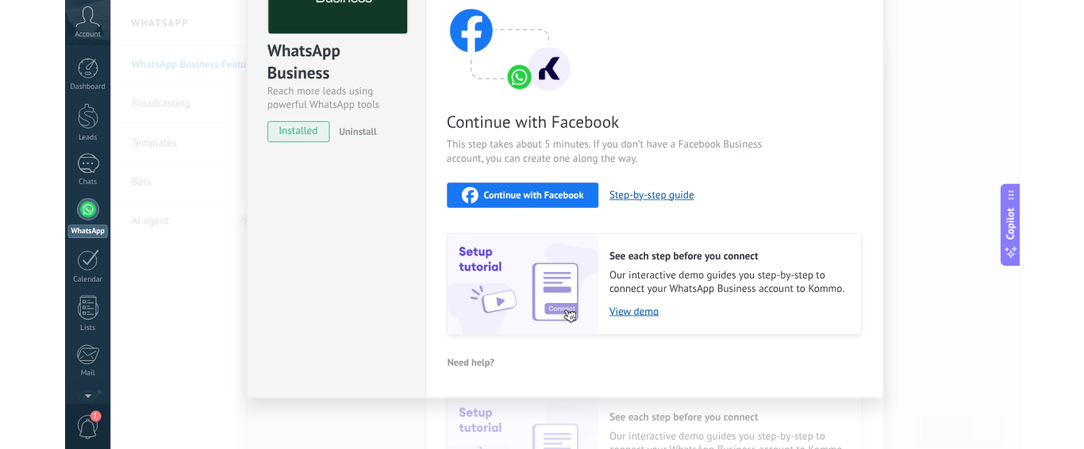
scroll to position [0, 0]
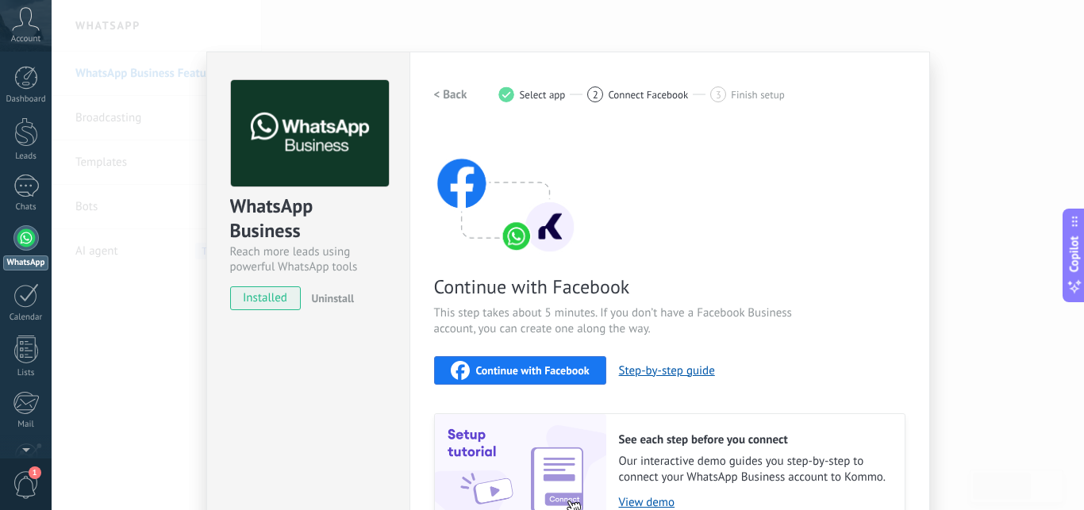
click at [29, 240] on div at bounding box center [25, 237] width 25 height 25
click at [528, 373] on span "Continue with Facebook" at bounding box center [532, 370] width 113 height 11
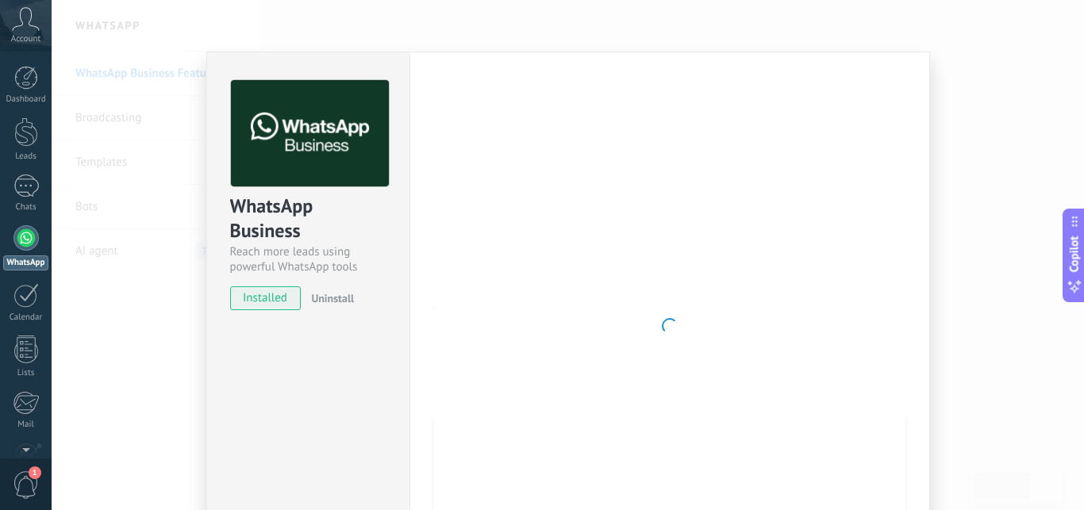
type textarea "**********"
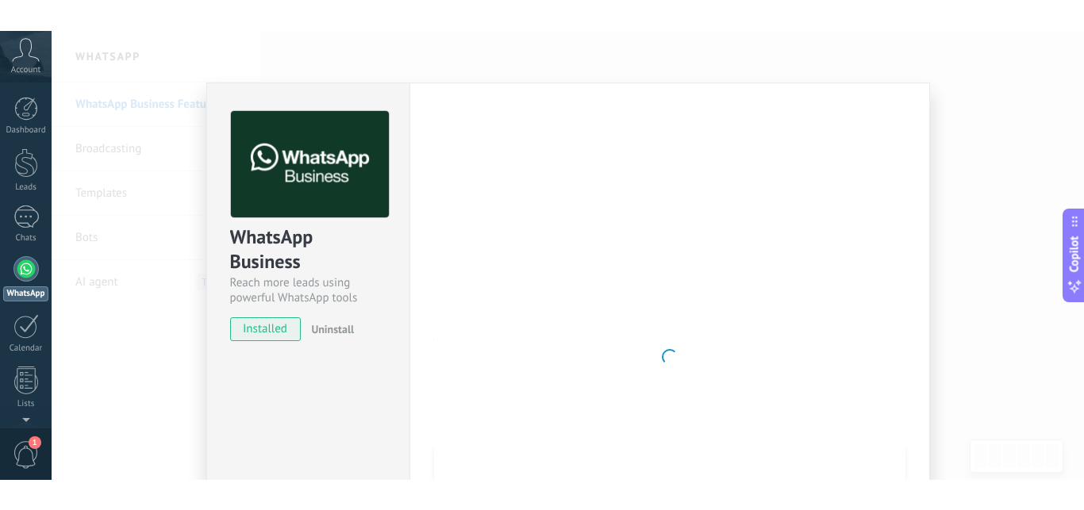
scroll to position [24, 0]
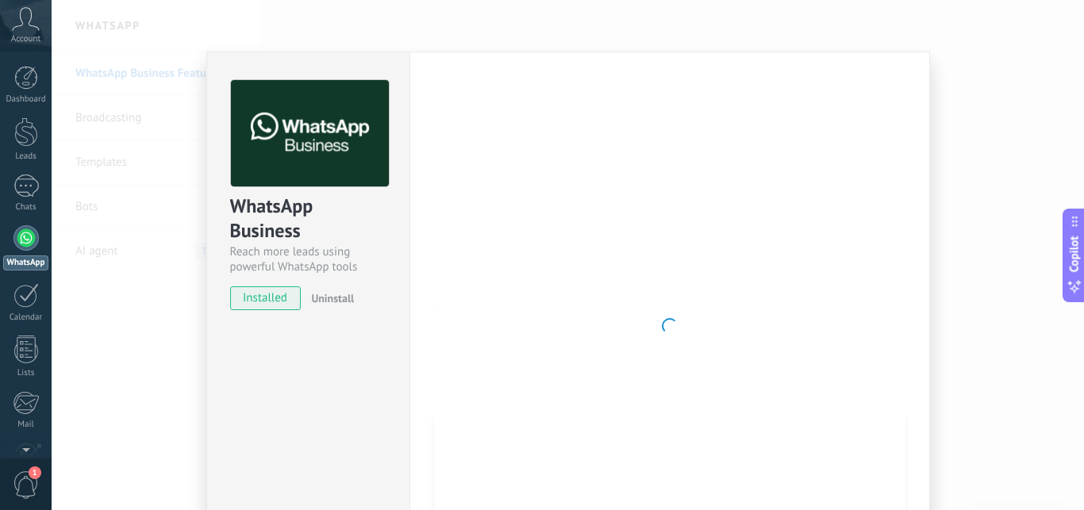
click at [979, 54] on div "WhatsApp Business Reach more leads using powerful WhatsApp tools installed Unin…" at bounding box center [568, 255] width 1032 height 510
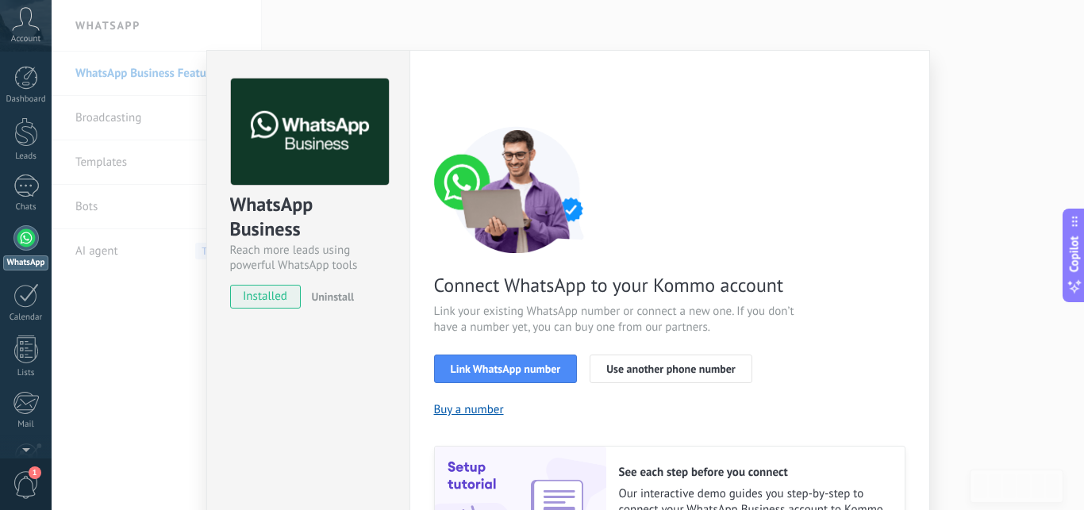
scroll to position [0, 0]
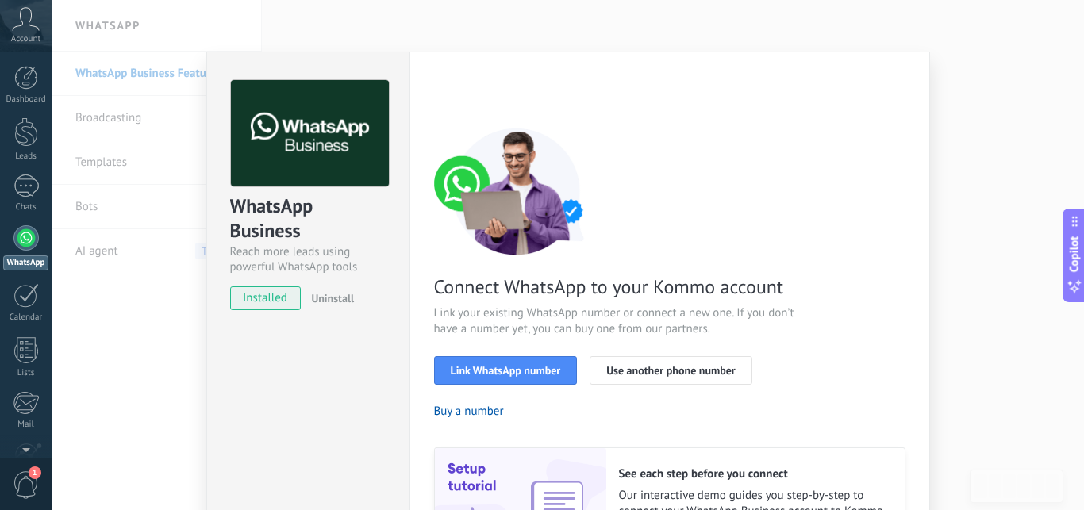
click at [682, 197] on div "Connect WhatsApp to your Kommo account Link your existing WhatsApp number or co…" at bounding box center [669, 345] width 471 height 435
click at [316, 300] on span "Uninstall" at bounding box center [332, 298] width 43 height 14
